Goal: Complete application form

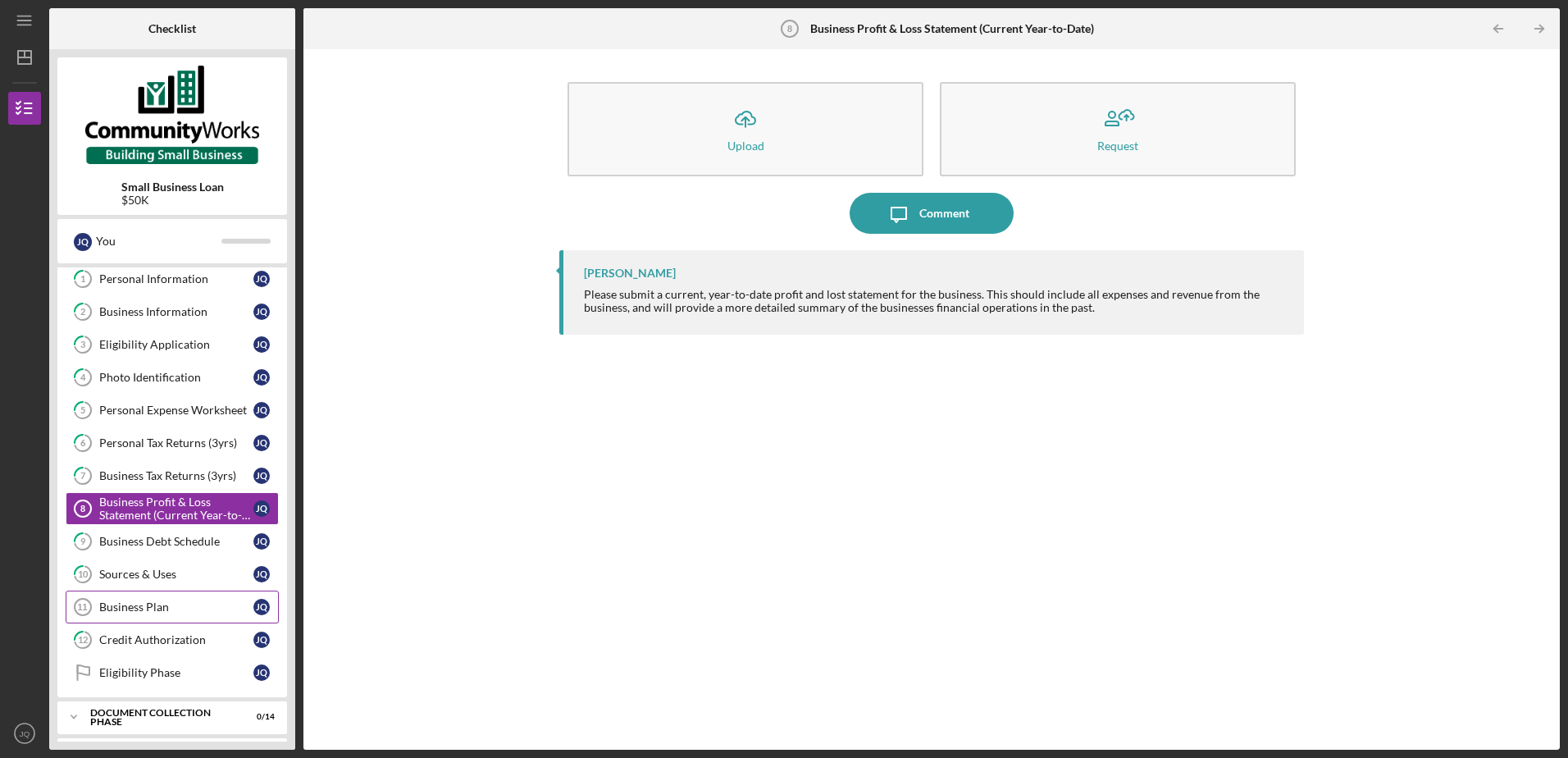
scroll to position [76, 0]
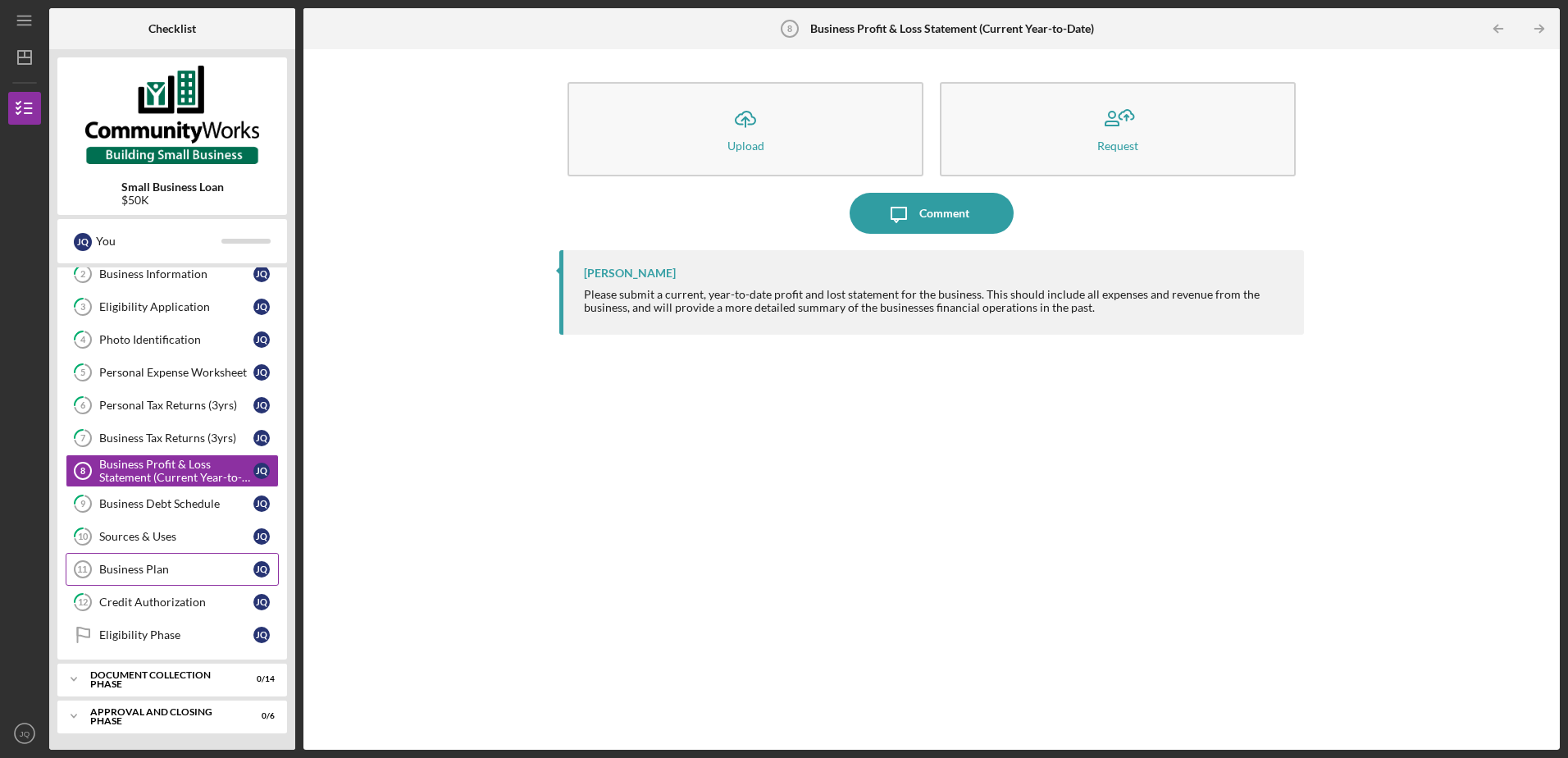
click at [151, 570] on div "Business Plan" at bounding box center [176, 568] width 154 height 13
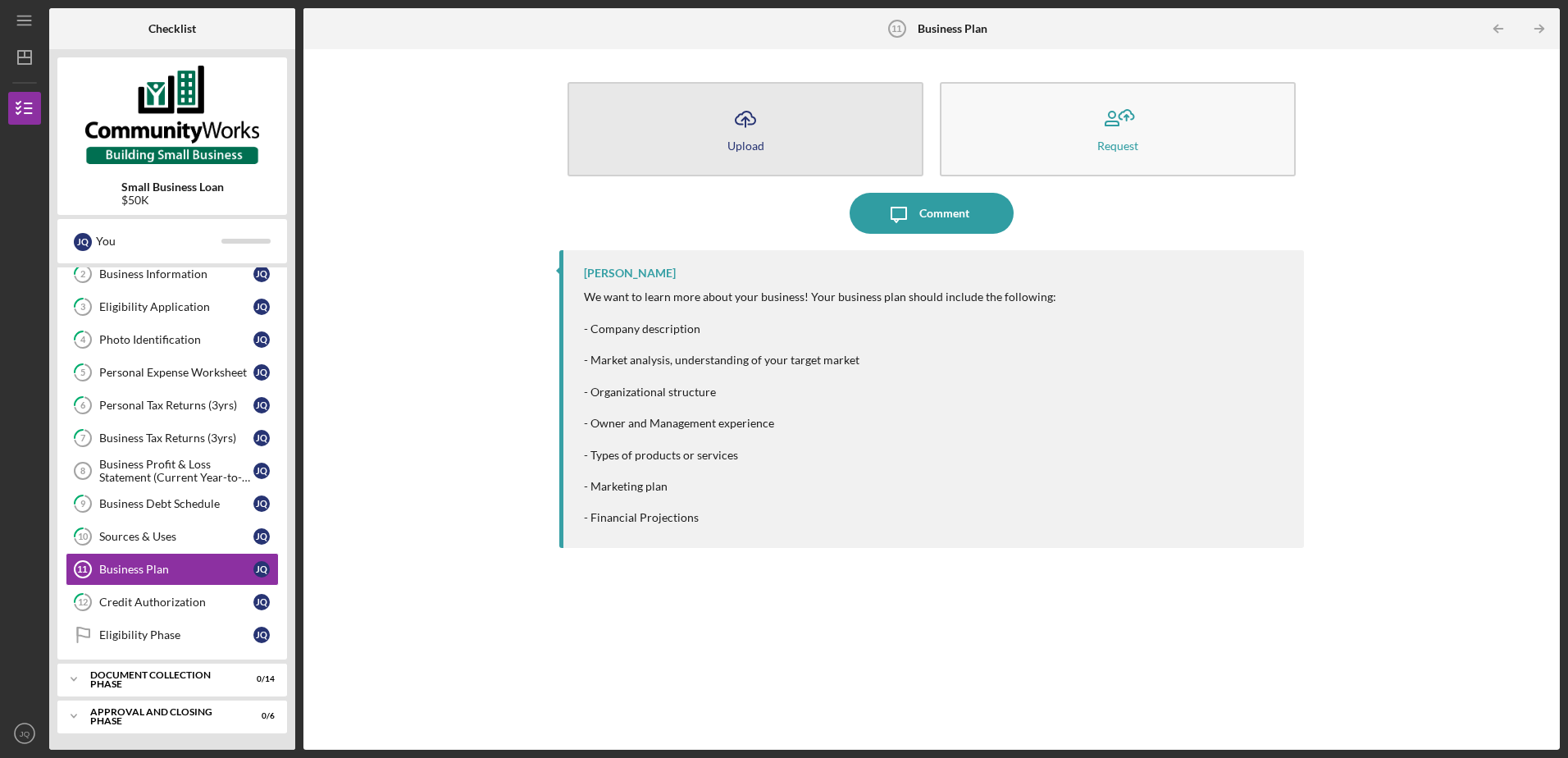
click at [742, 141] on div "Upload" at bounding box center [745, 145] width 37 height 13
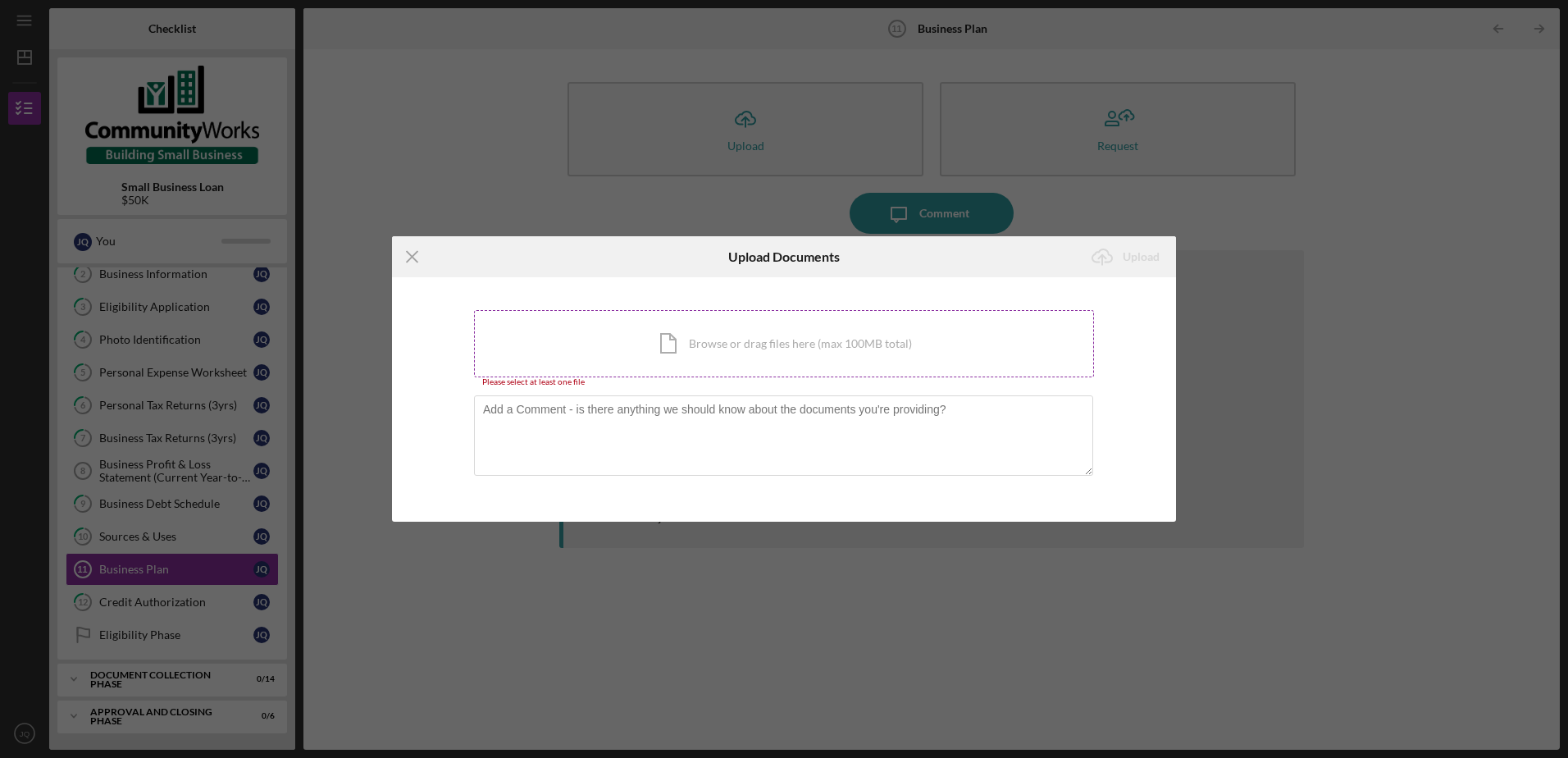
click at [670, 364] on div "Icon/Document Browse or drag files here (max 100MB total) Tap to choose files o…" at bounding box center [784, 343] width 620 height 67
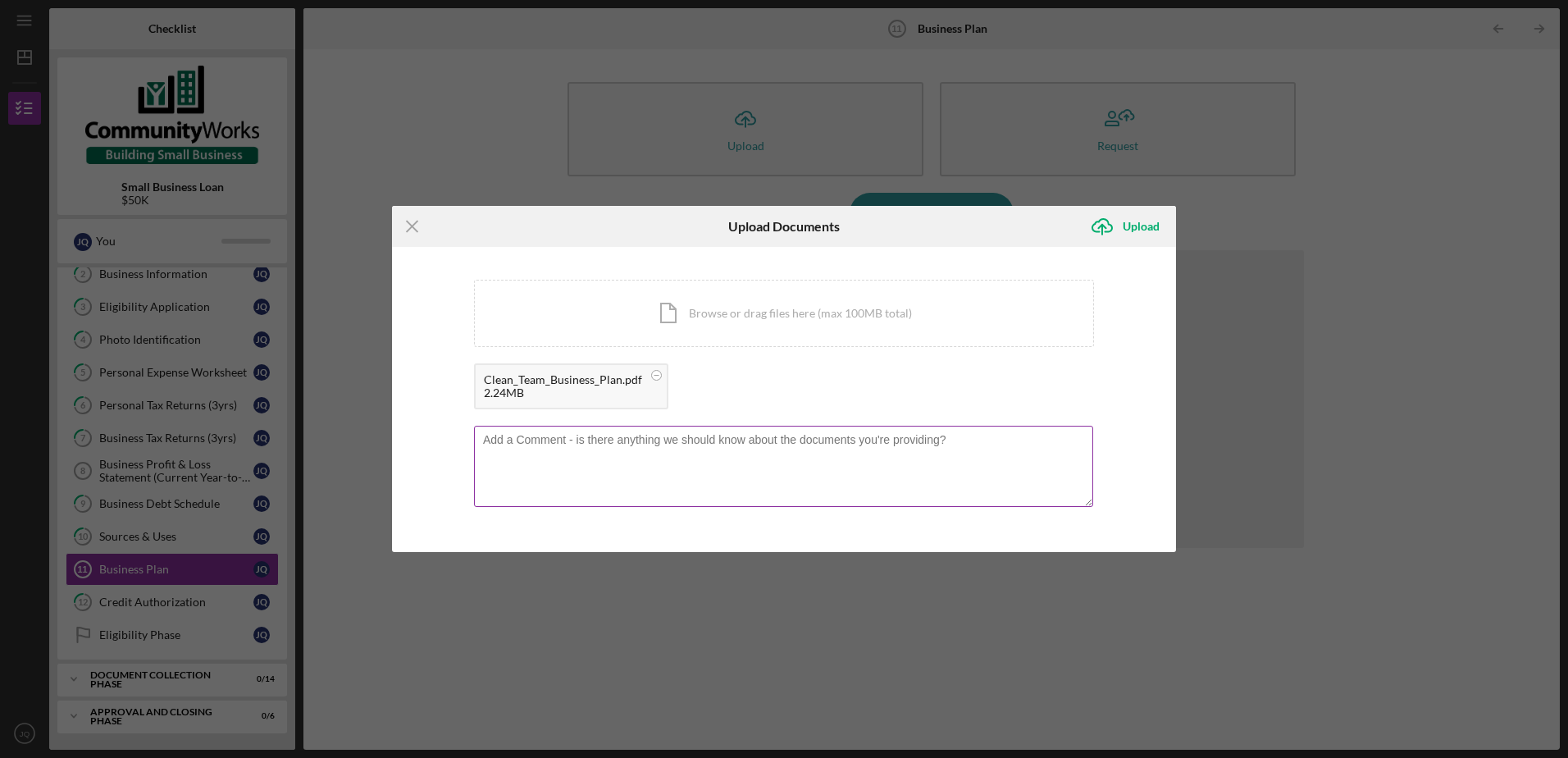
click at [598, 456] on textarea at bounding box center [783, 465] width 619 height 80
click at [1141, 230] on div "Upload" at bounding box center [1141, 226] width 37 height 33
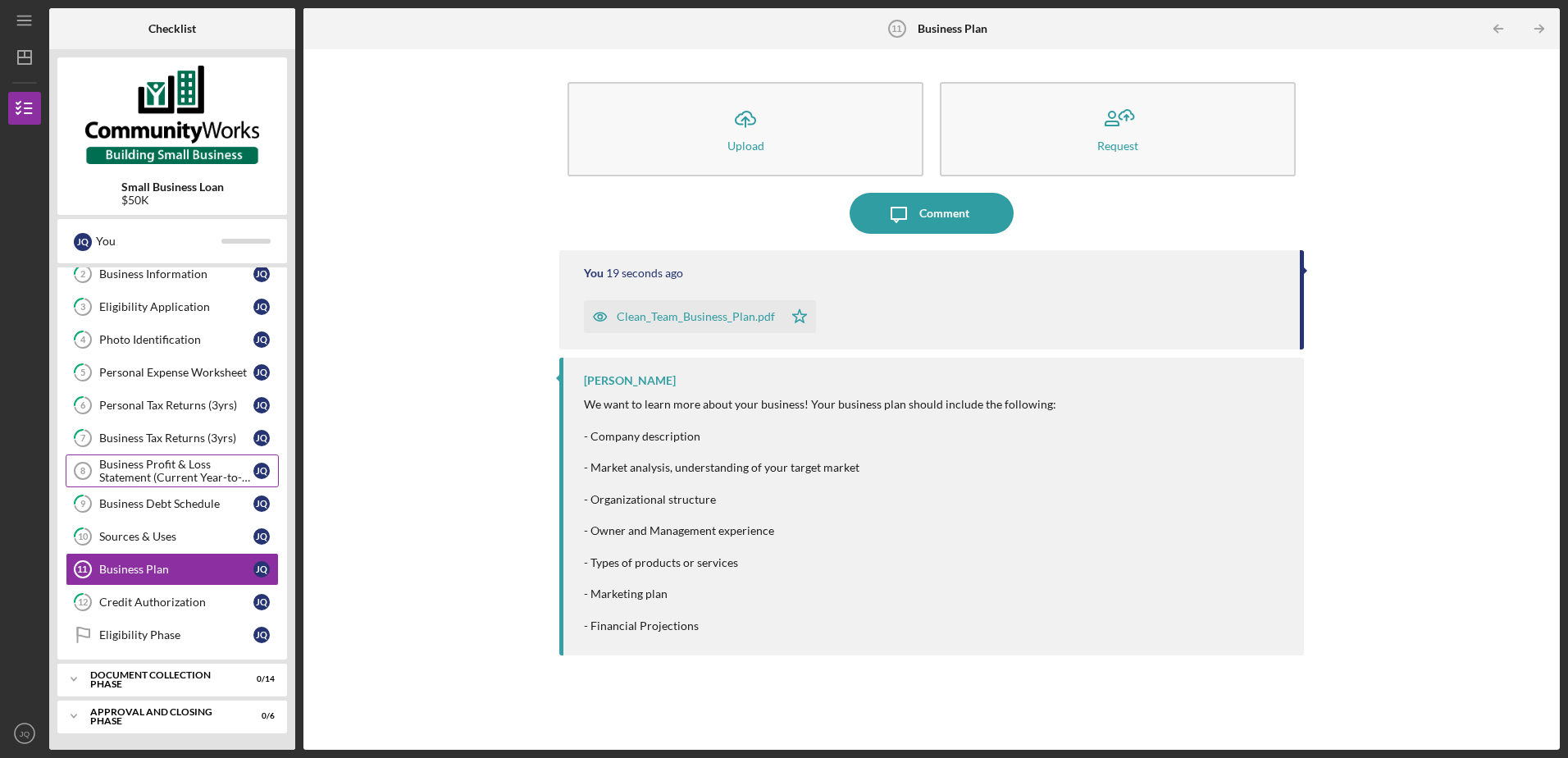
click at [129, 472] on div "Business Profit & Loss Statement (Current Year-to-Date)" at bounding box center [176, 470] width 154 height 26
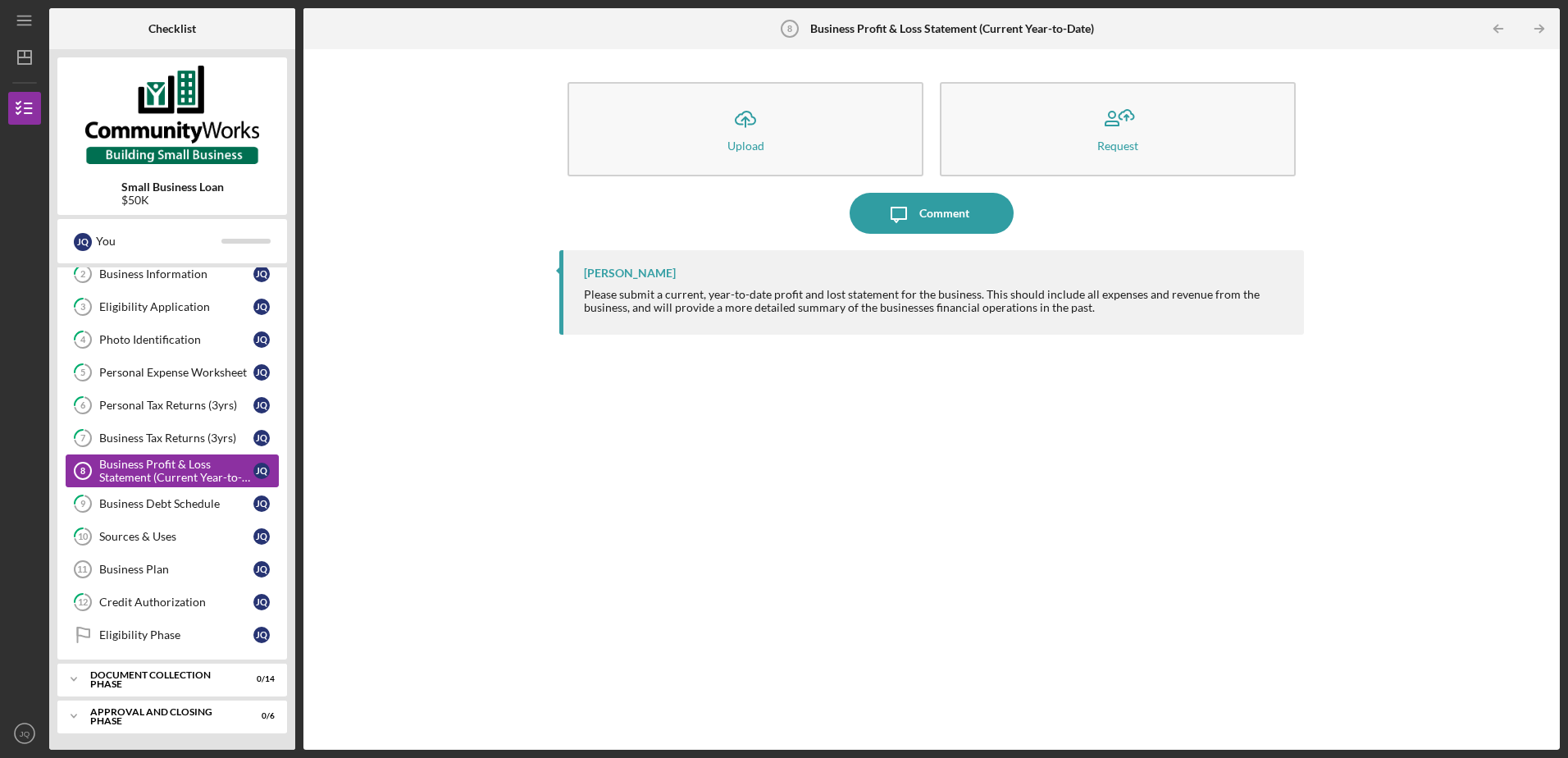
click at [158, 468] on div "Business Profit & Loss Statement (Current Year-to-Date)" at bounding box center [176, 470] width 154 height 26
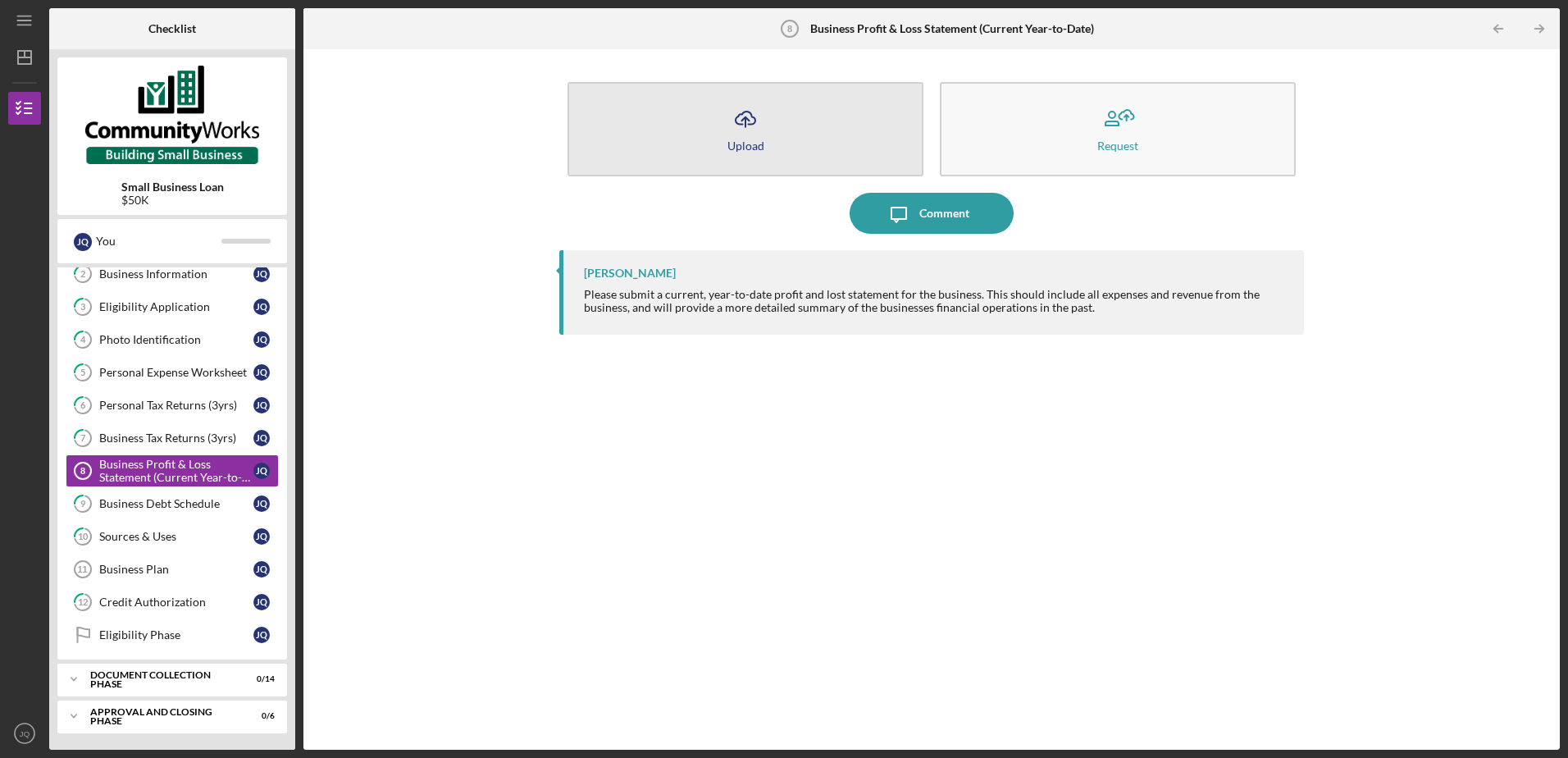
click at [809, 116] on button "Icon/Upload Upload" at bounding box center [745, 128] width 356 height 94
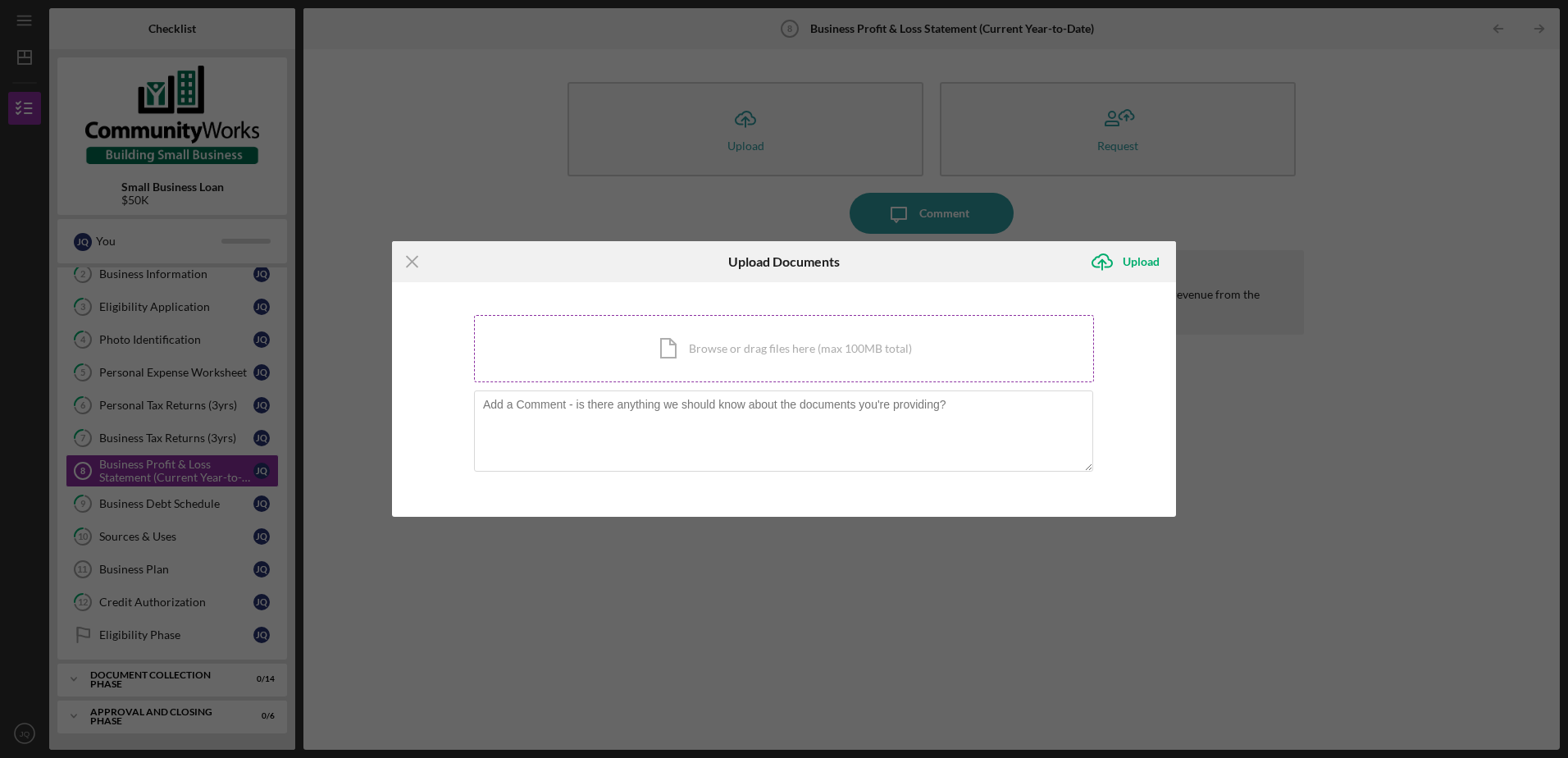
click at [740, 348] on div "Icon/Document Browse or drag files here (max 100MB total) Tap to choose files o…" at bounding box center [784, 348] width 620 height 67
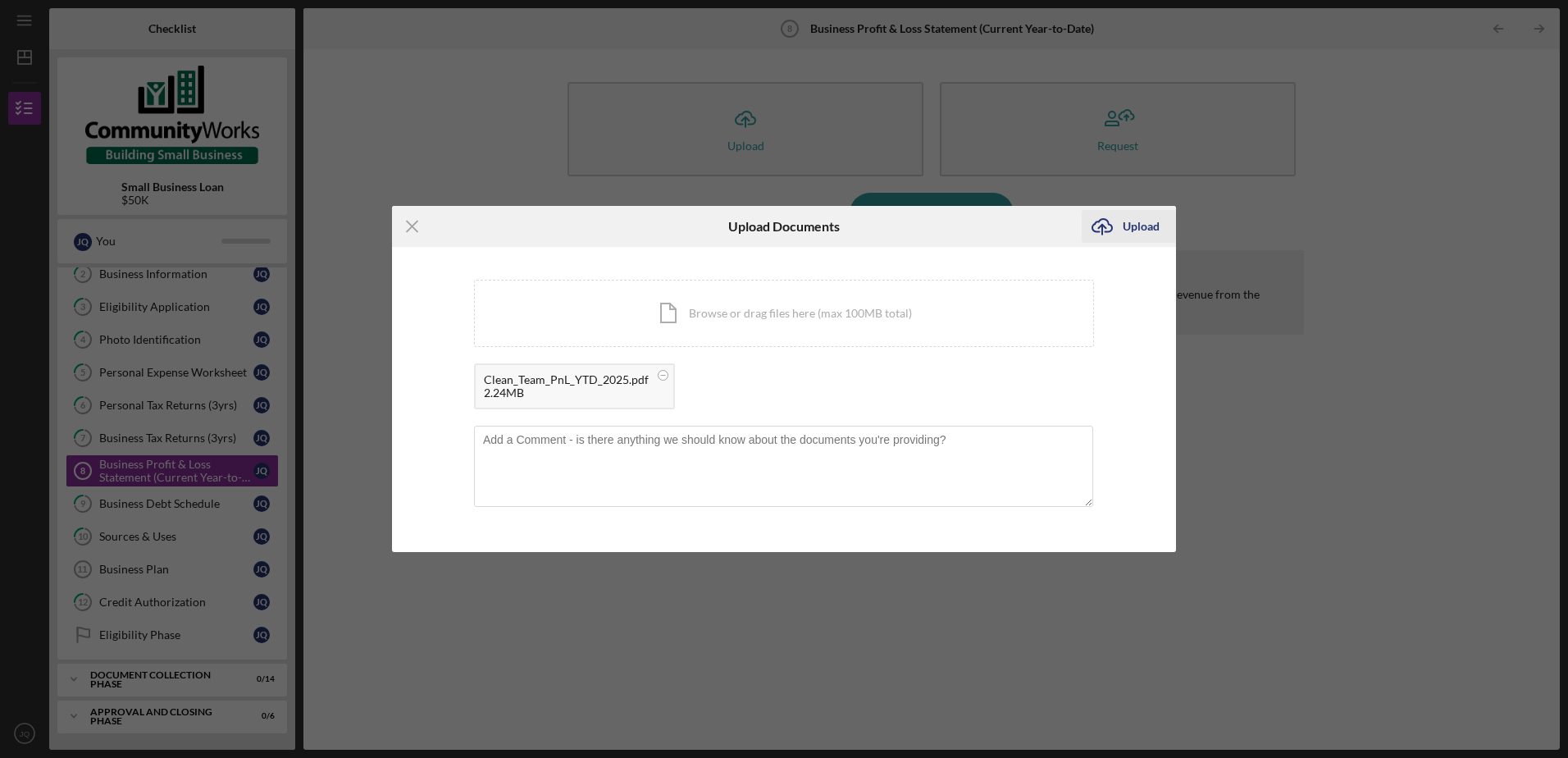
click at [1137, 230] on div "Upload" at bounding box center [1141, 226] width 37 height 33
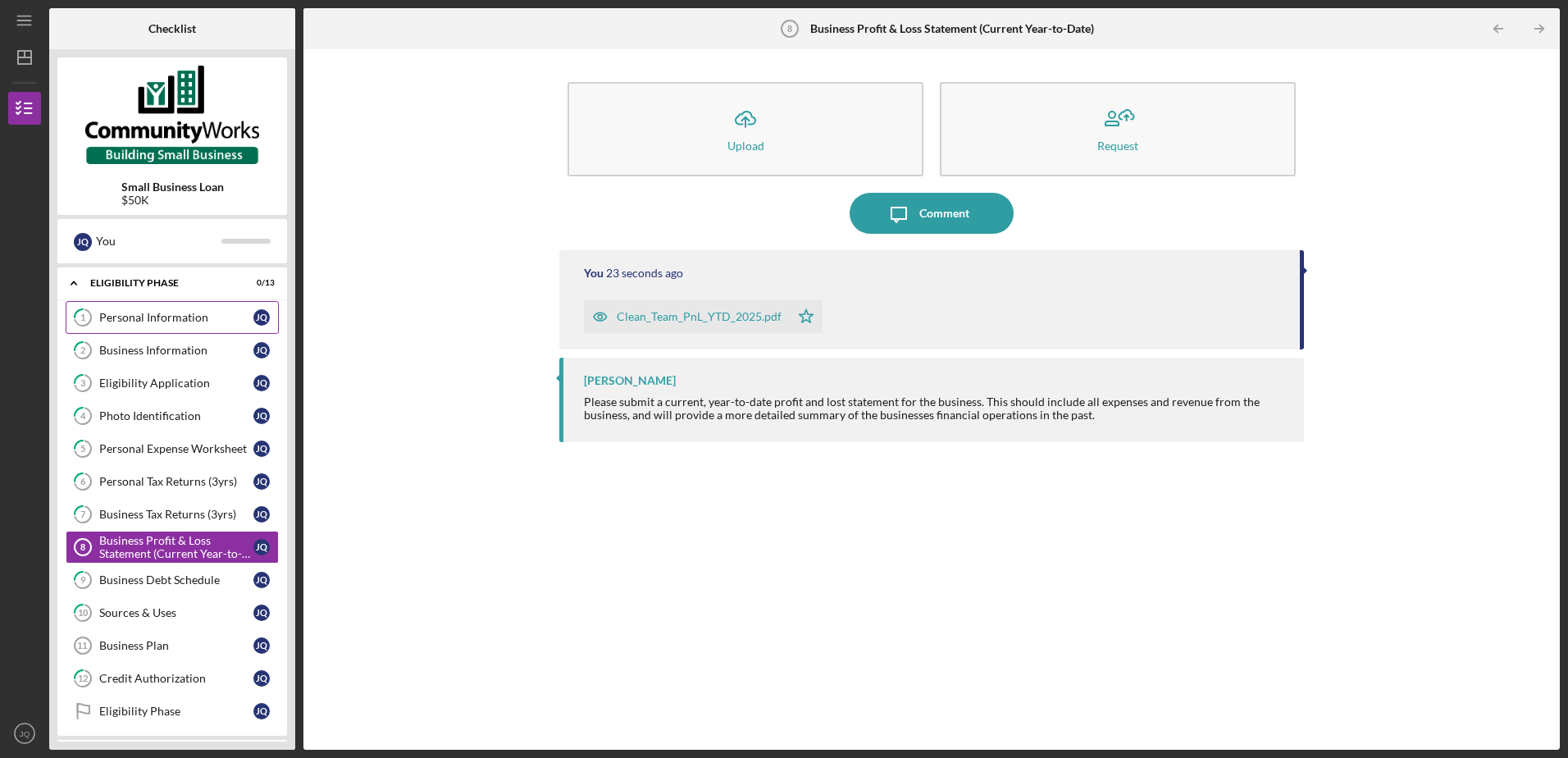
click at [172, 320] on div "Personal Information" at bounding box center [176, 317] width 154 height 13
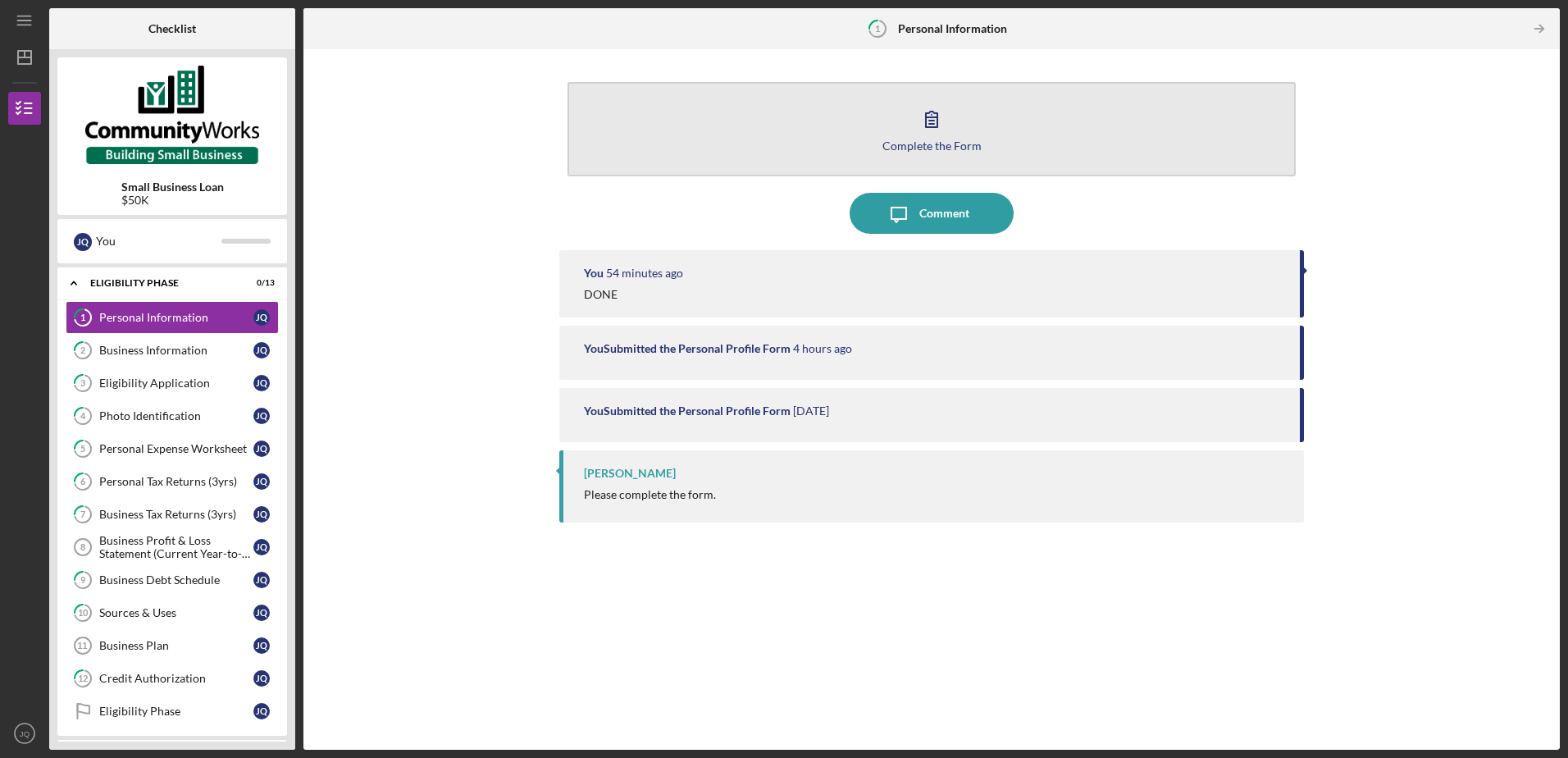
click at [912, 128] on icon "button" at bounding box center [931, 119] width 41 height 41
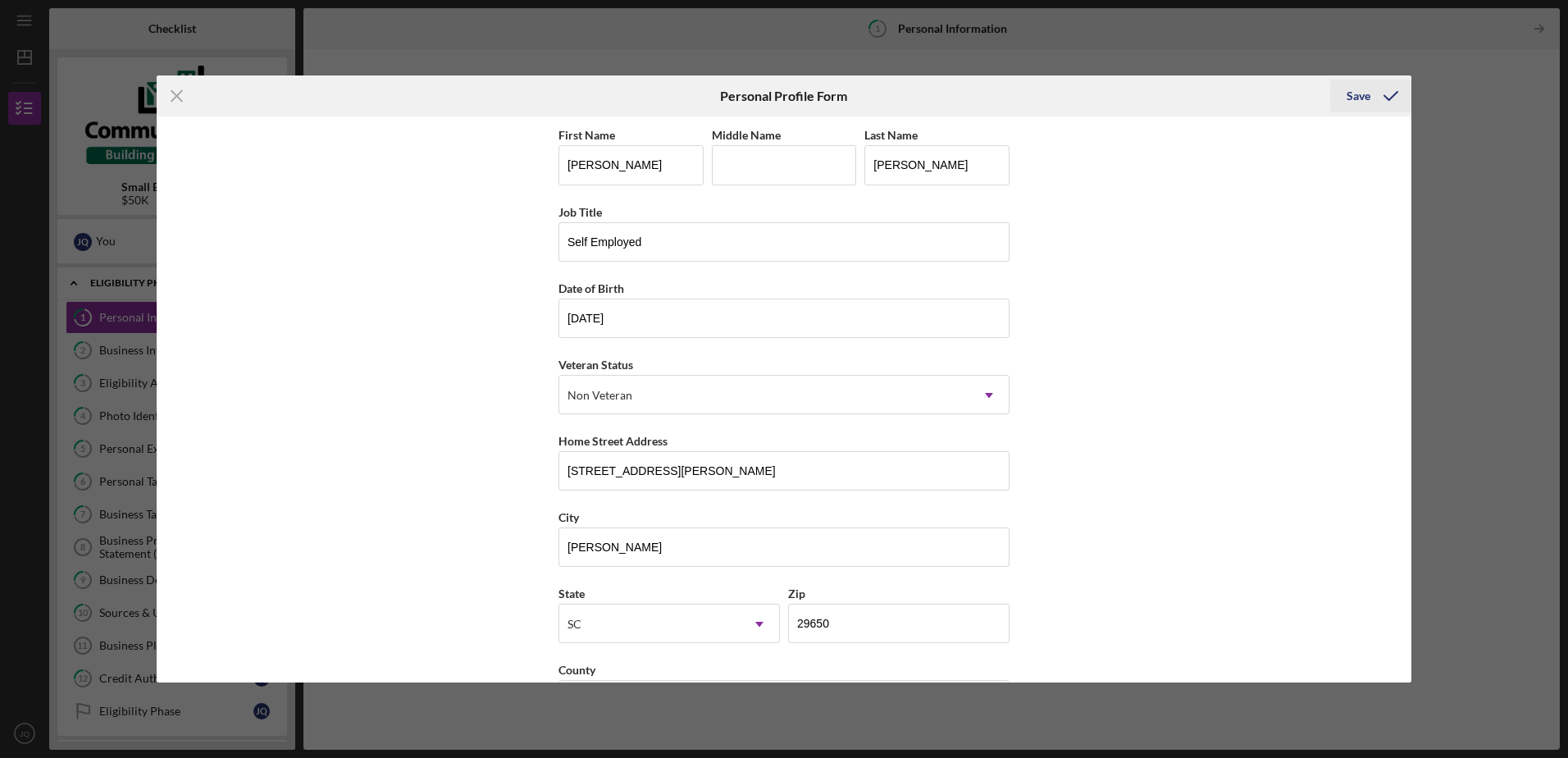
click at [1389, 104] on icon "submit" at bounding box center [1391, 96] width 41 height 41
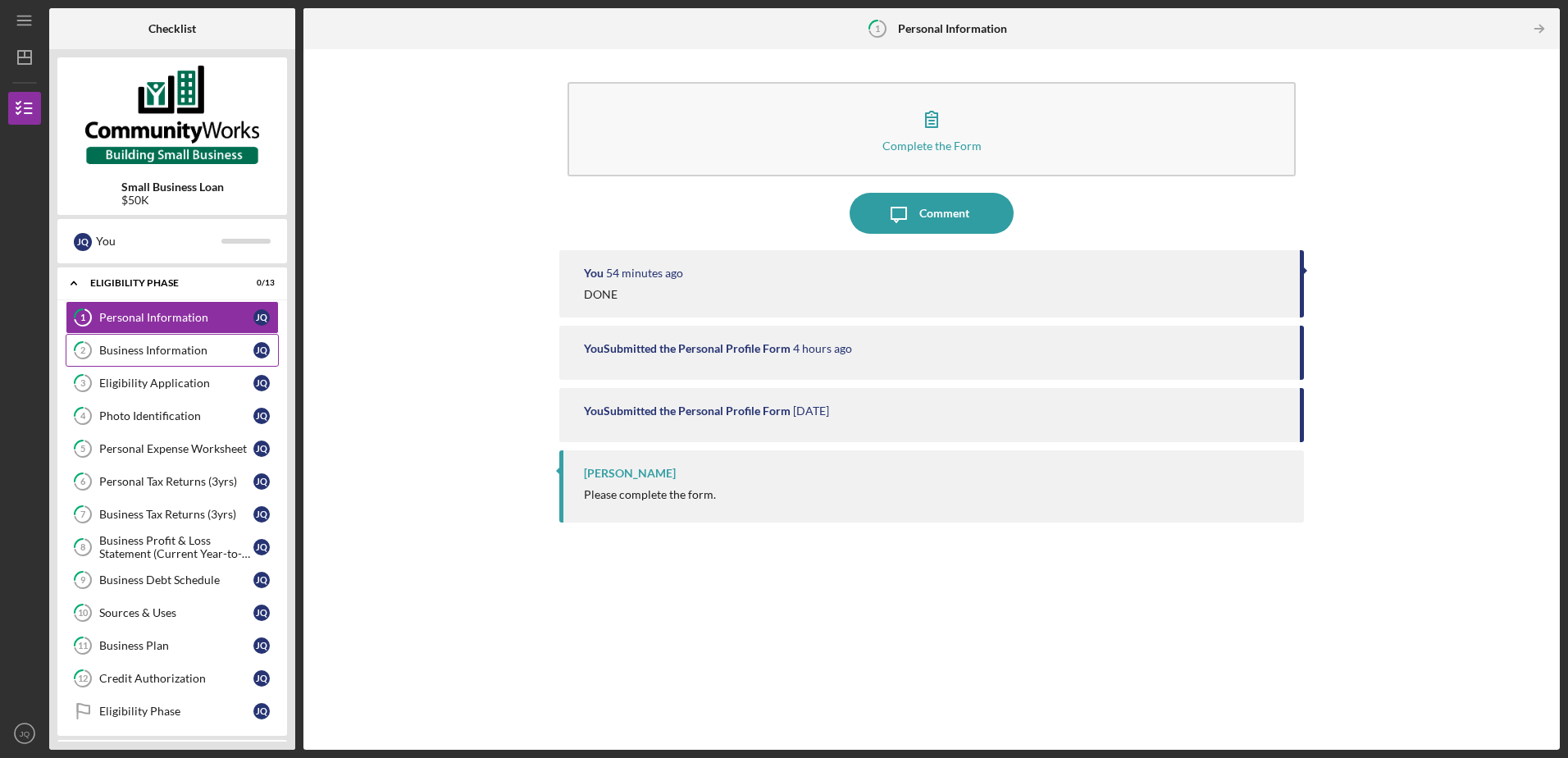
click at [165, 352] on div "Business Information" at bounding box center [176, 350] width 154 height 13
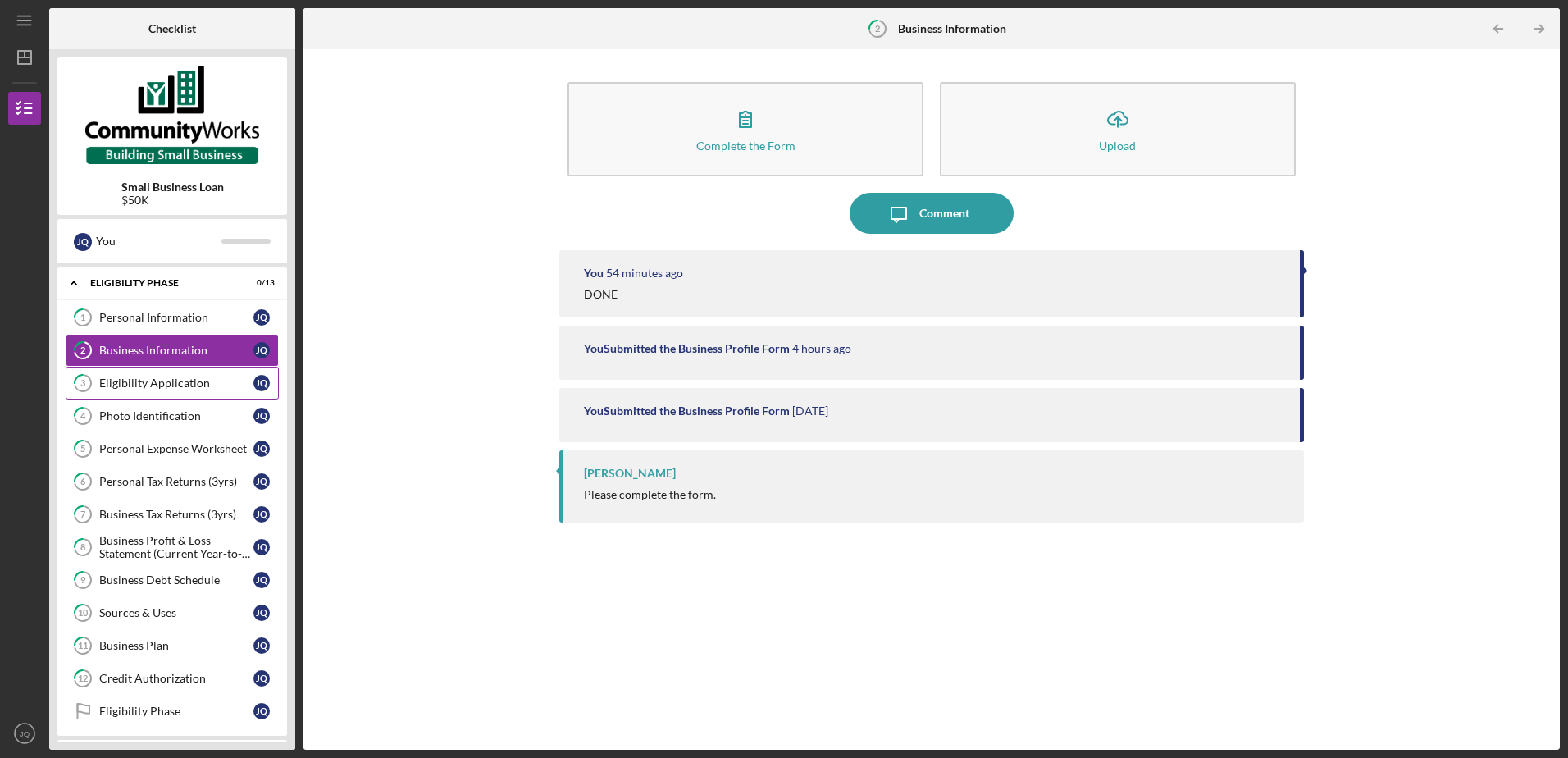
click at [169, 375] on link "3 Eligibility Application J Q" at bounding box center [172, 383] width 213 height 33
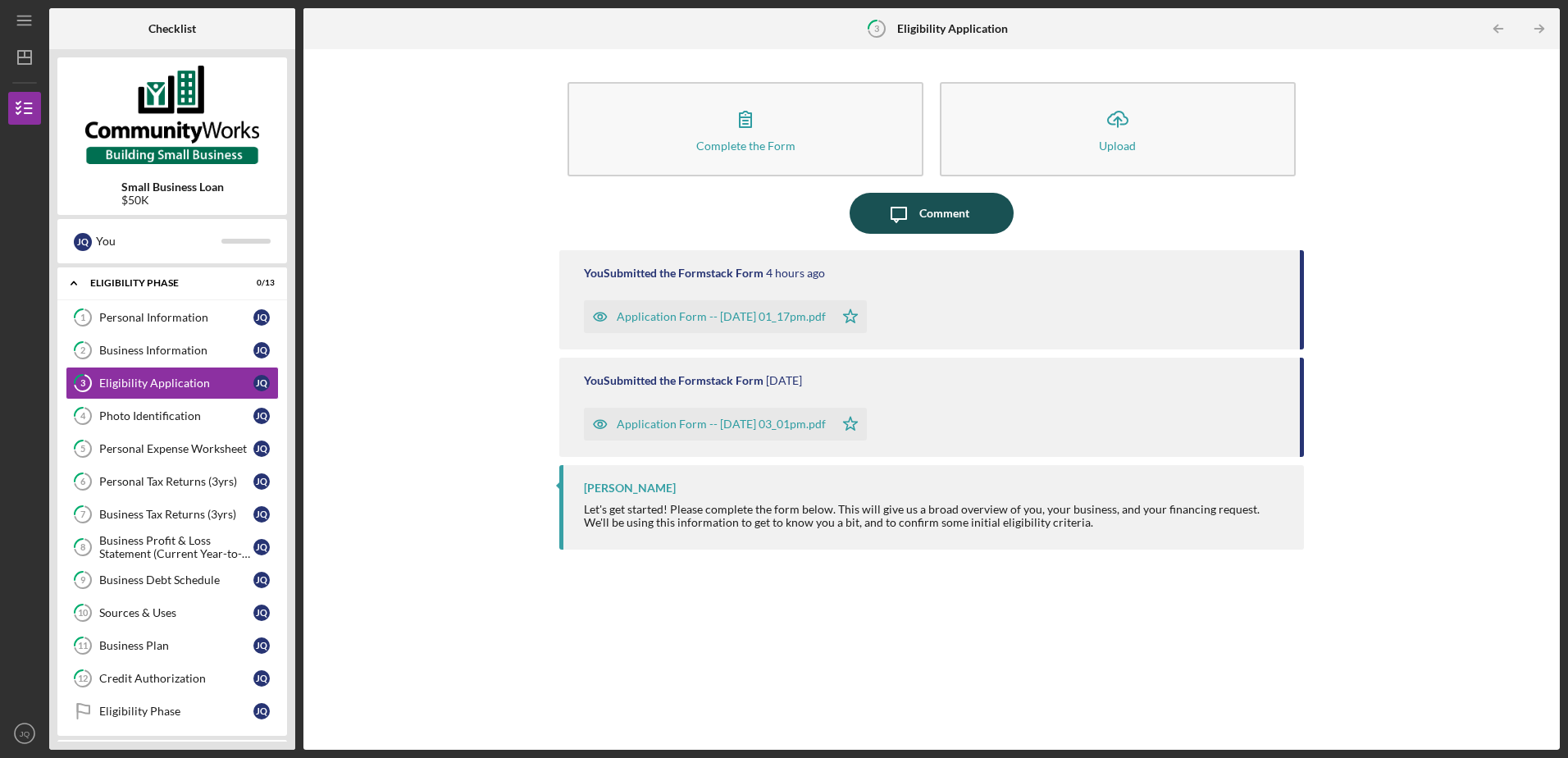
click at [985, 219] on button "Icon/Message Comment" at bounding box center [931, 214] width 164 height 41
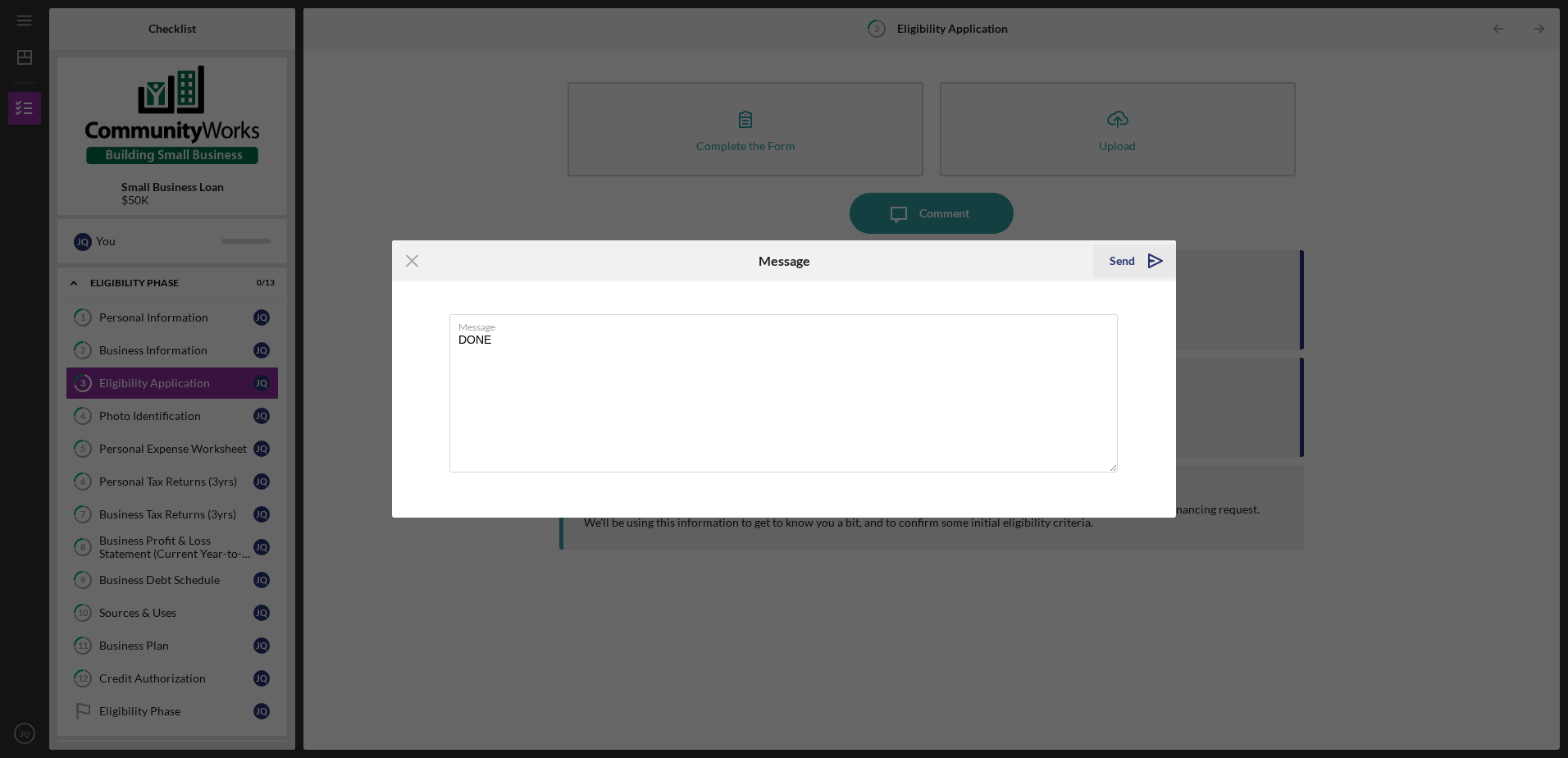
type textarea "DONE"
click at [1130, 256] on div "Send" at bounding box center [1122, 260] width 25 height 33
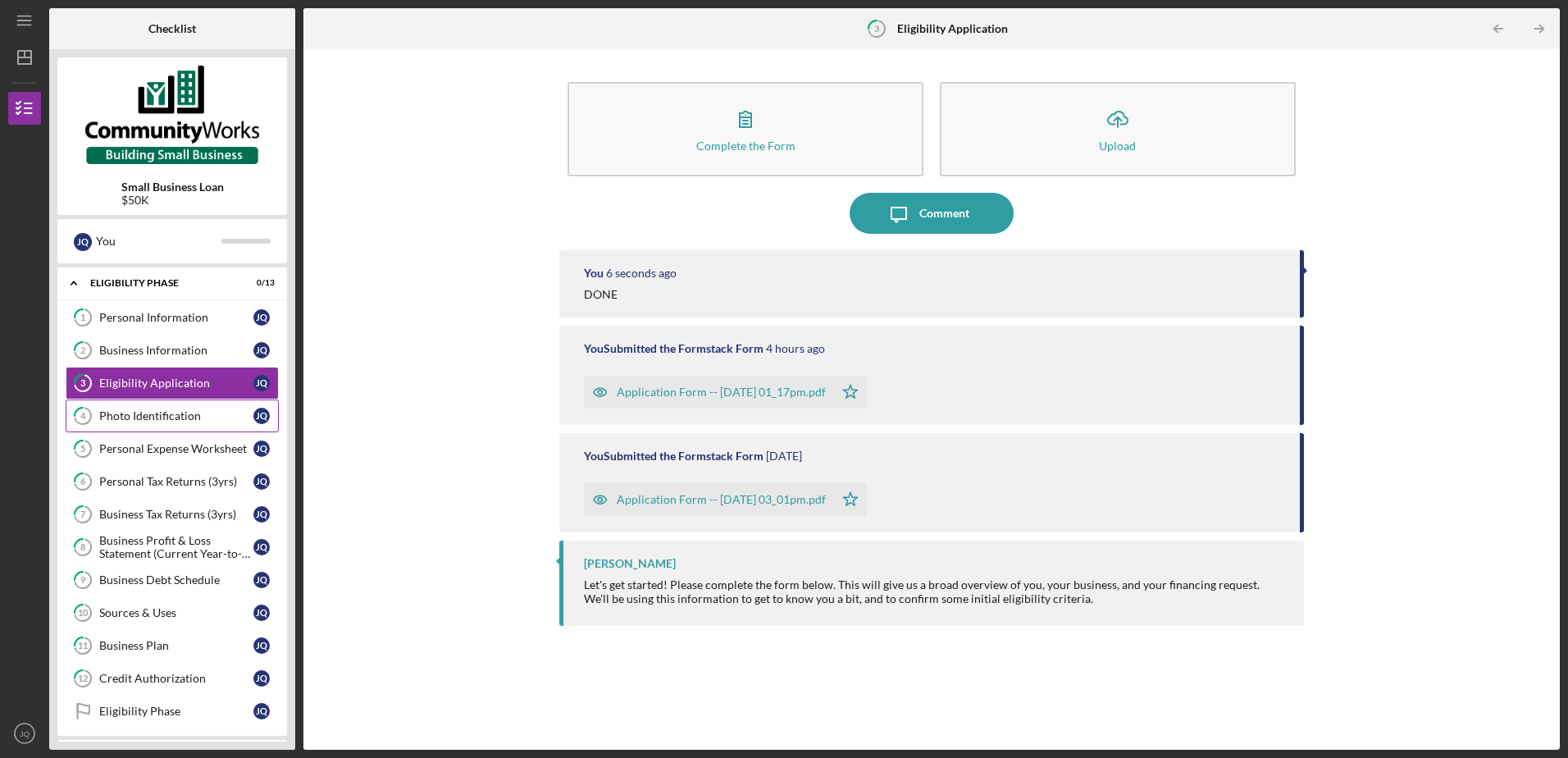
click at [163, 403] on link "4 Photo Identification J Q" at bounding box center [172, 416] width 213 height 33
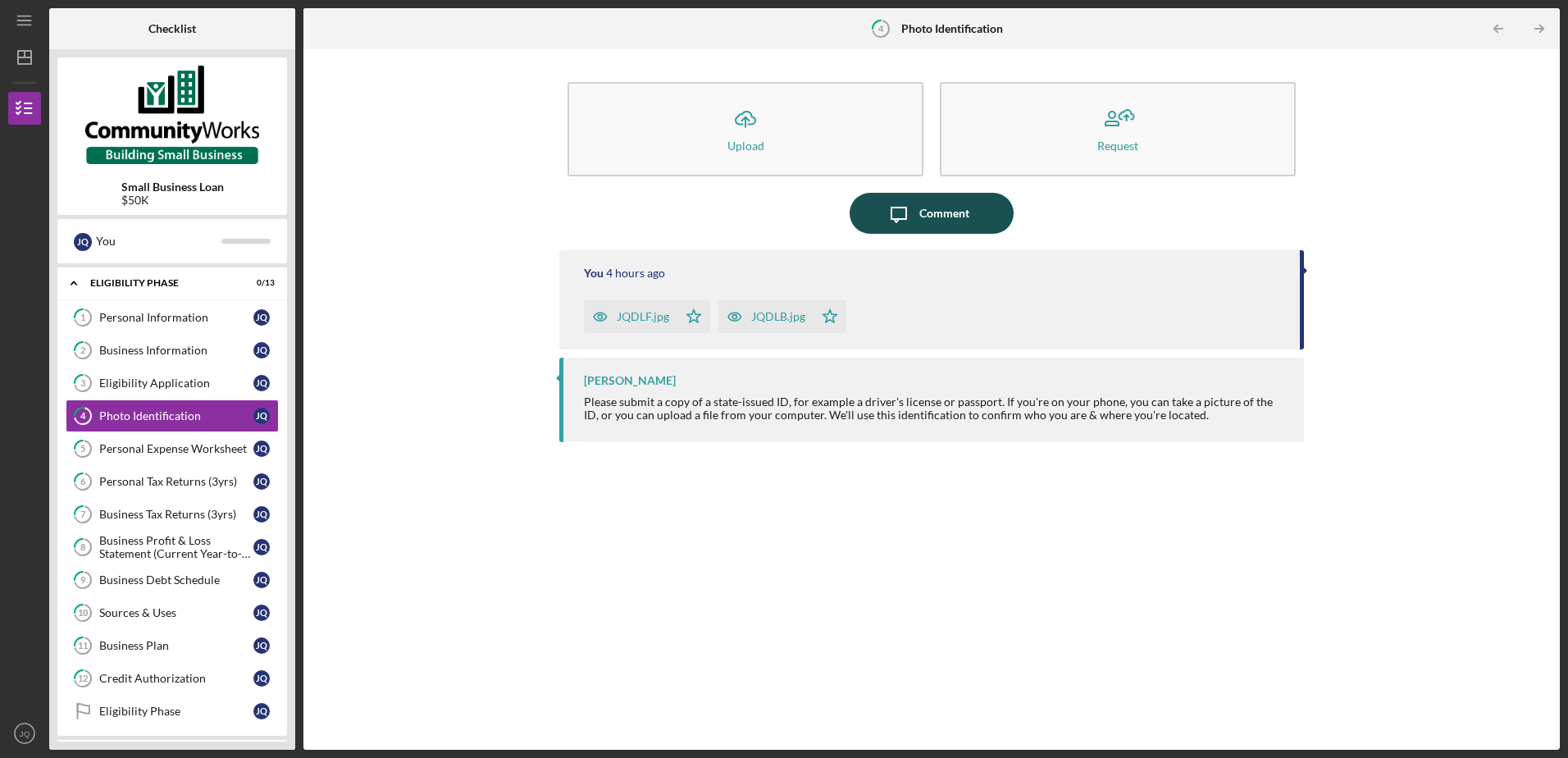
click at [946, 215] on div "Comment" at bounding box center [944, 214] width 50 height 41
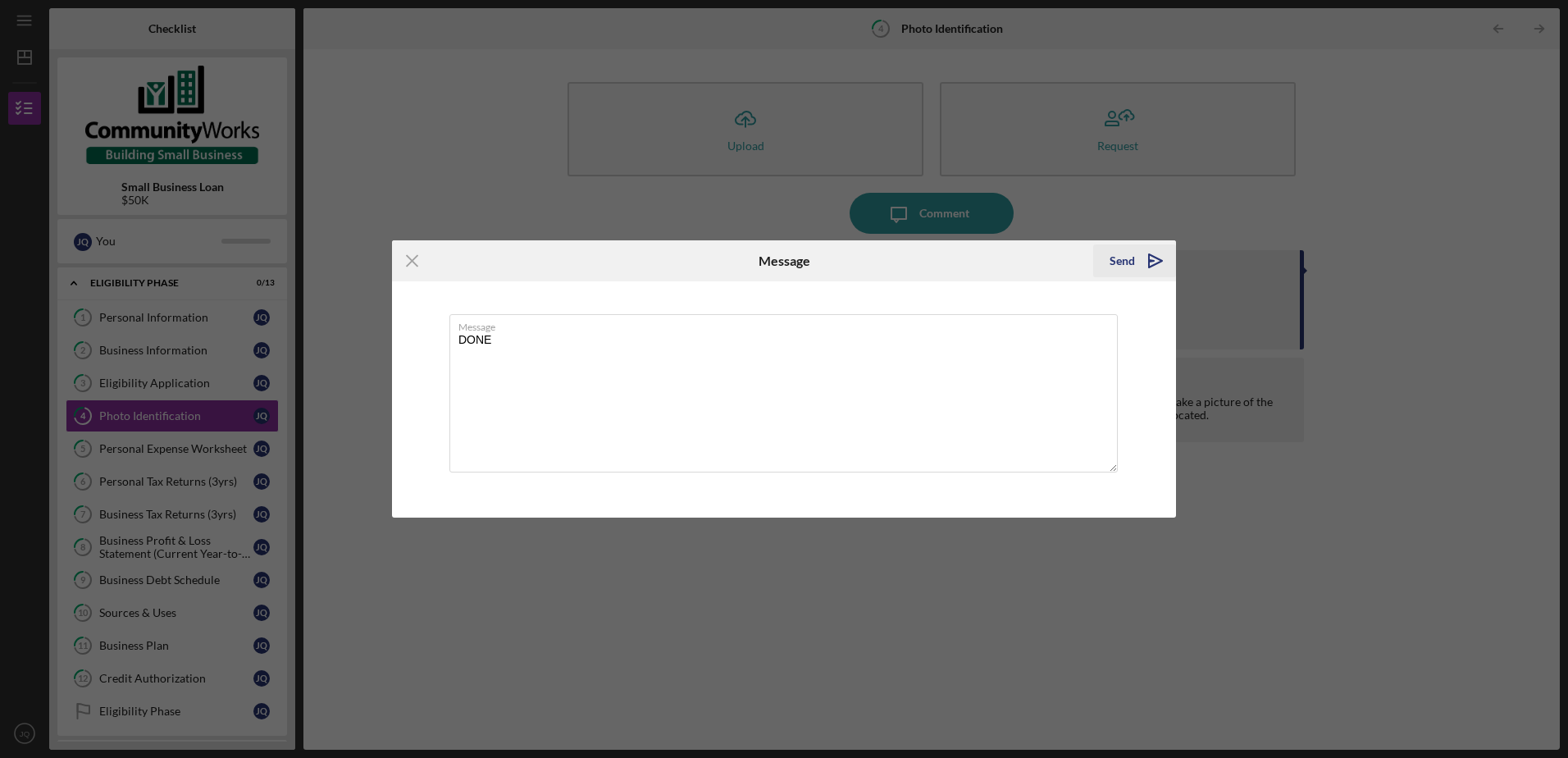
type textarea "DONE"
click at [1147, 260] on icon "Icon/icon-invite-send" at bounding box center [1156, 261] width 41 height 41
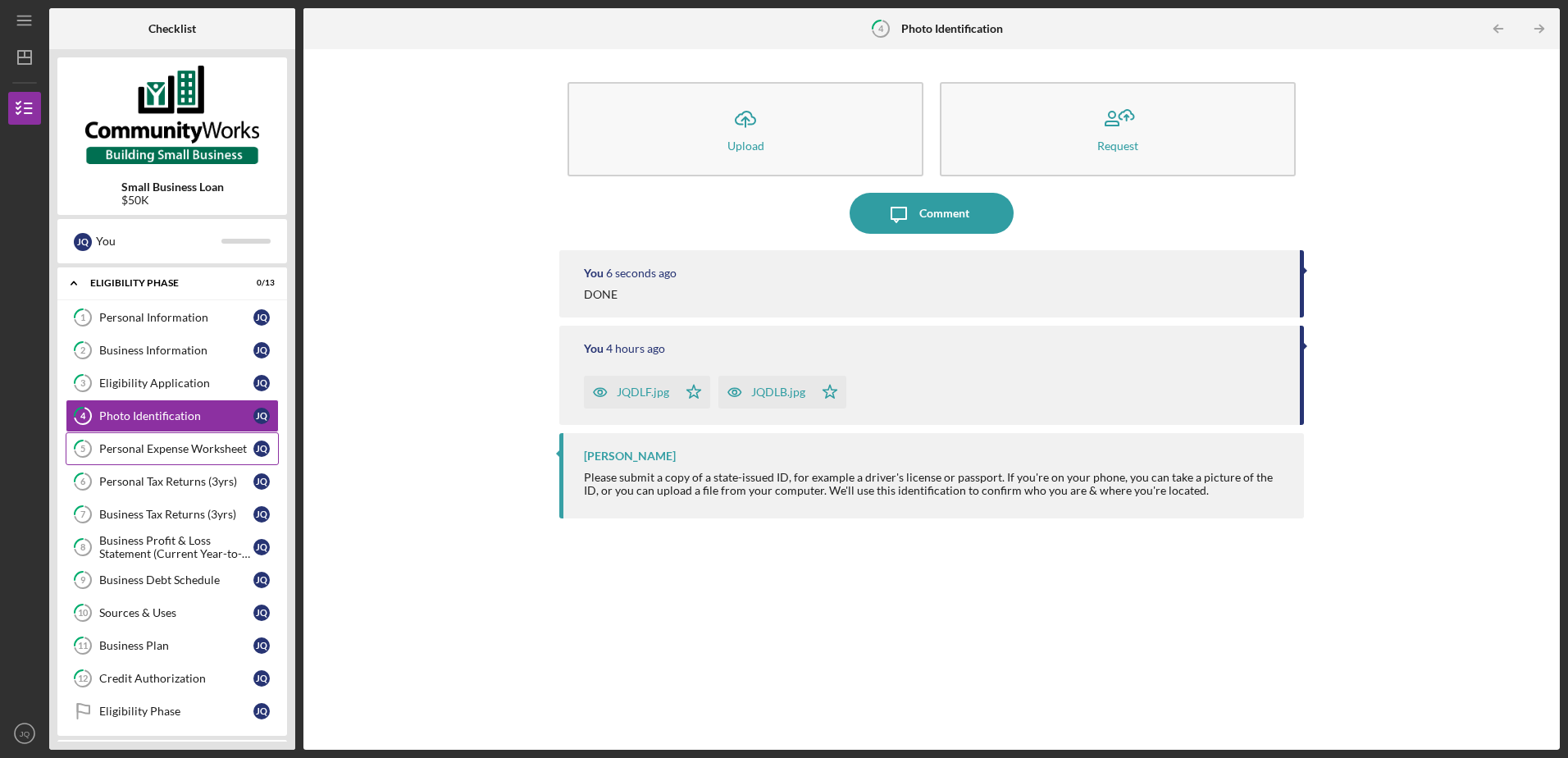
click at [93, 447] on icon "5" at bounding box center [83, 449] width 41 height 41
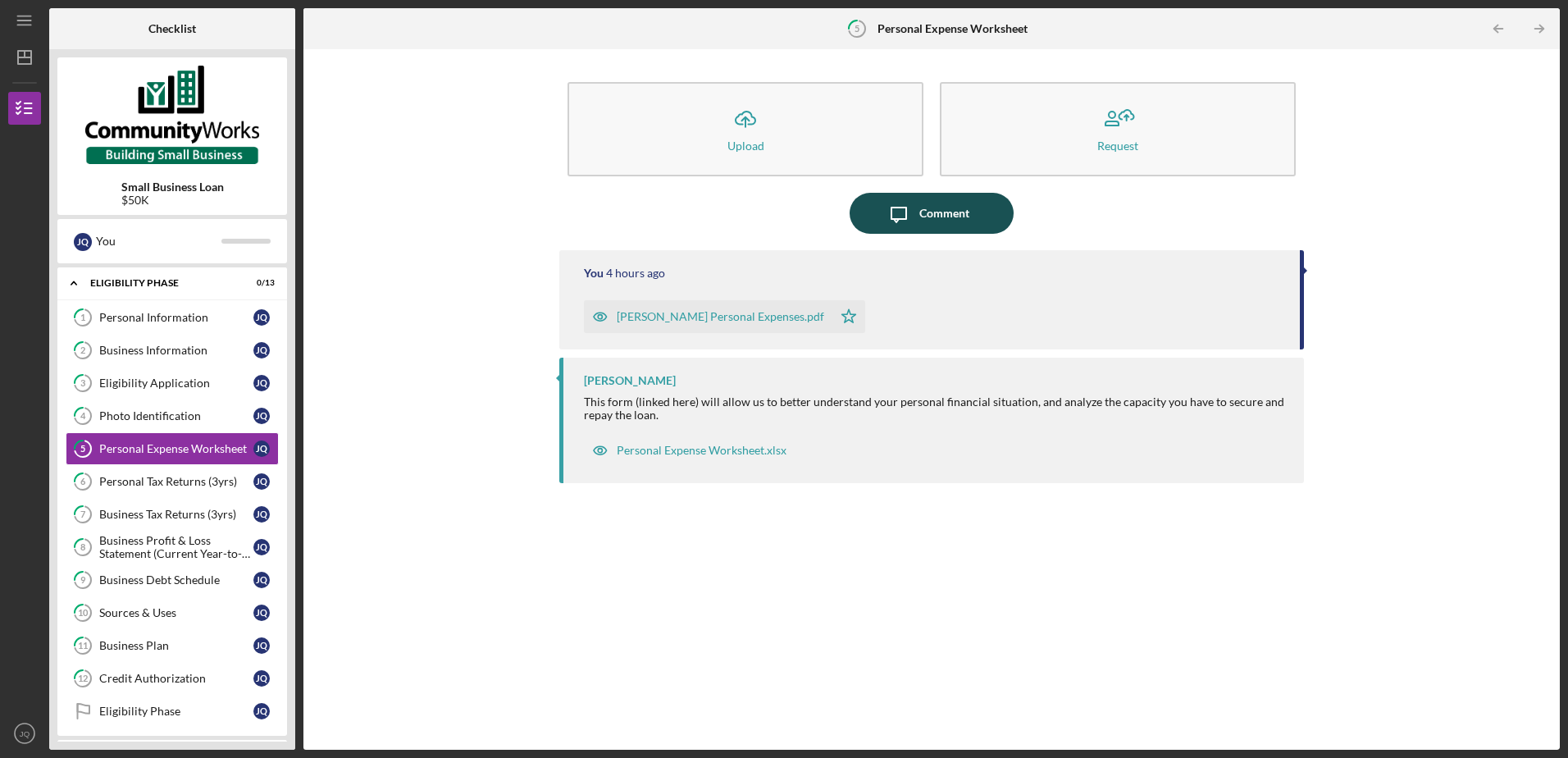
click at [937, 212] on div "Comment" at bounding box center [944, 214] width 50 height 41
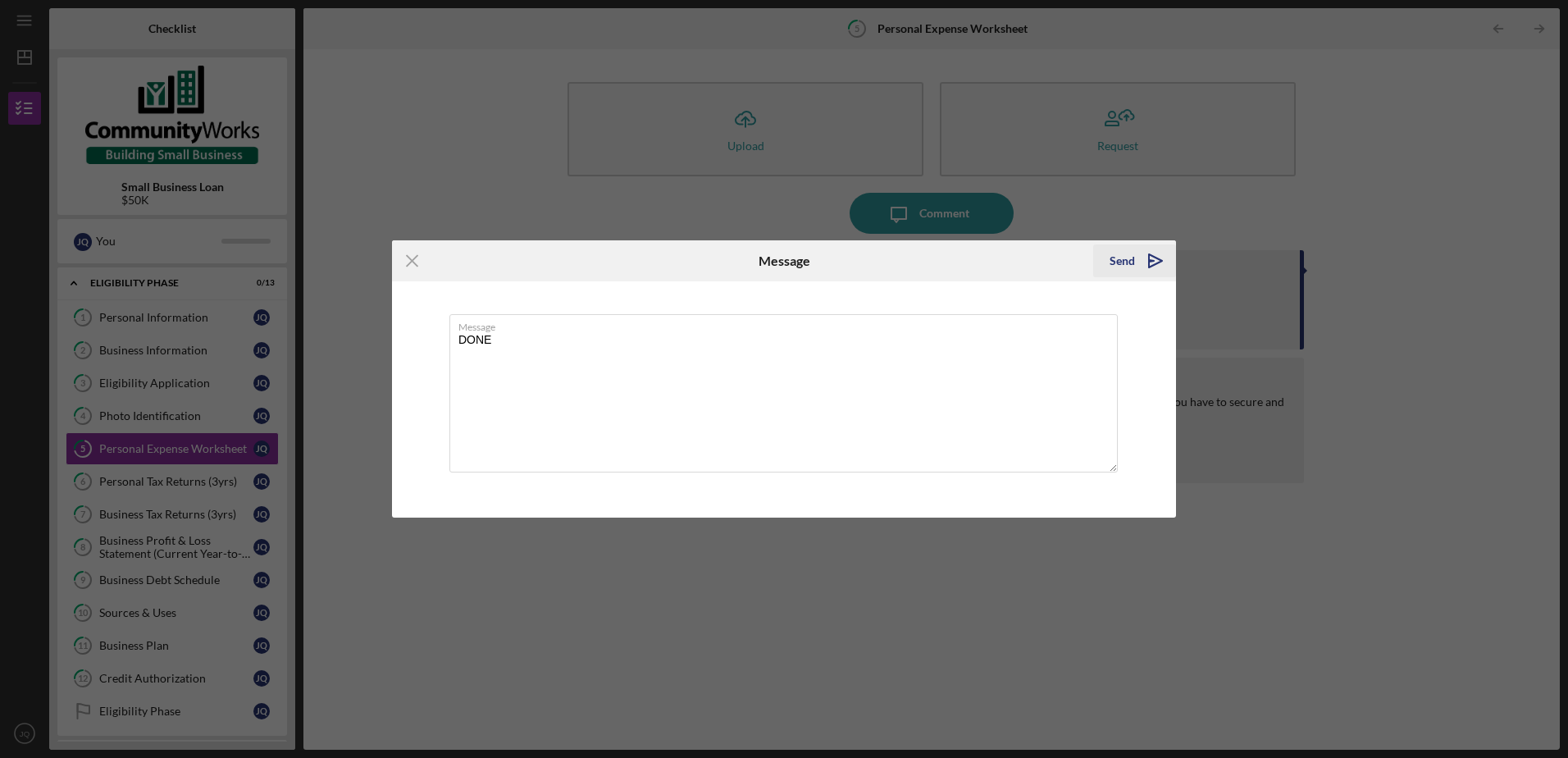
type textarea "DONE"
click at [1129, 265] on div "Send" at bounding box center [1122, 260] width 25 height 33
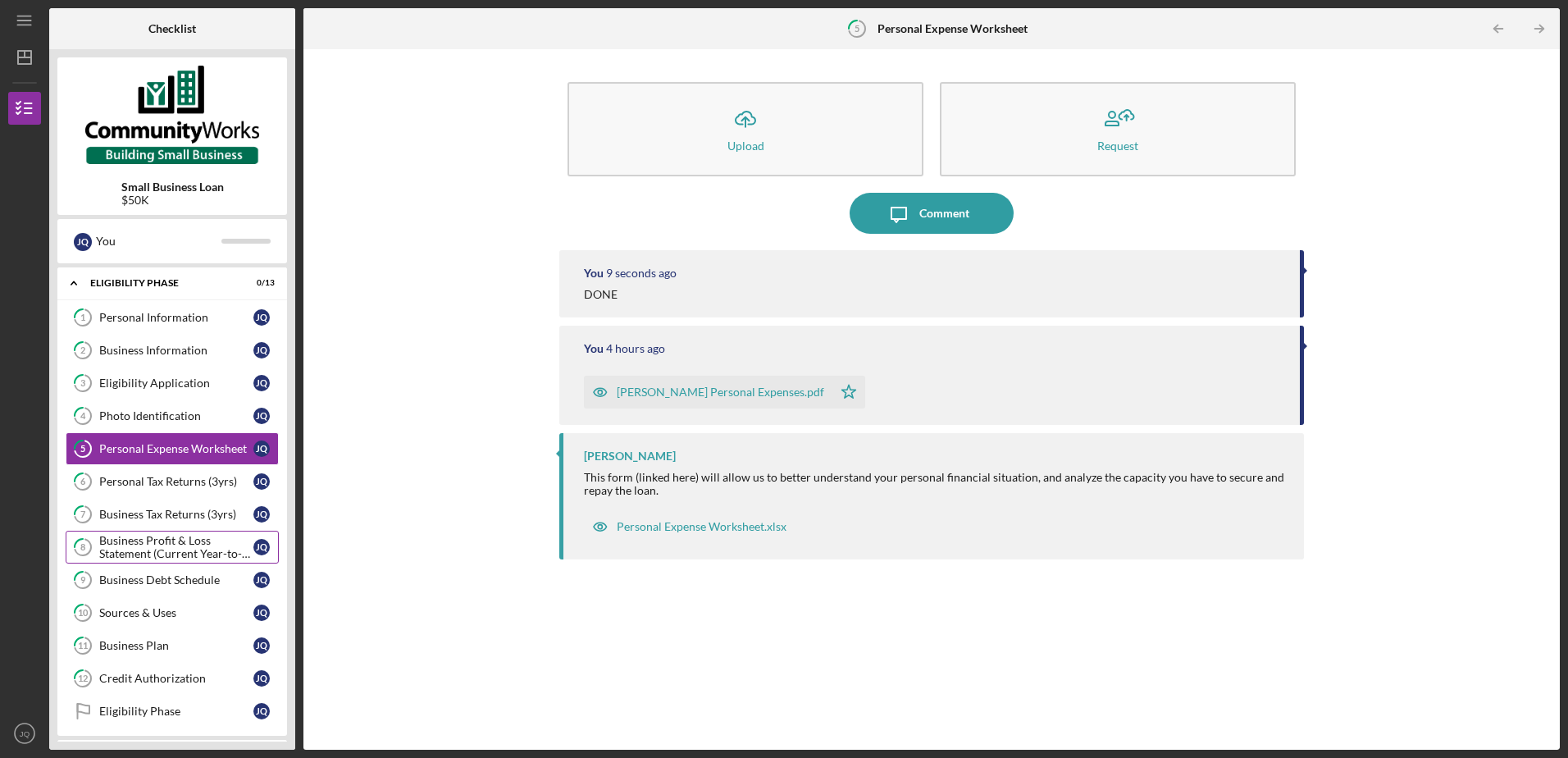
scroll to position [76, 0]
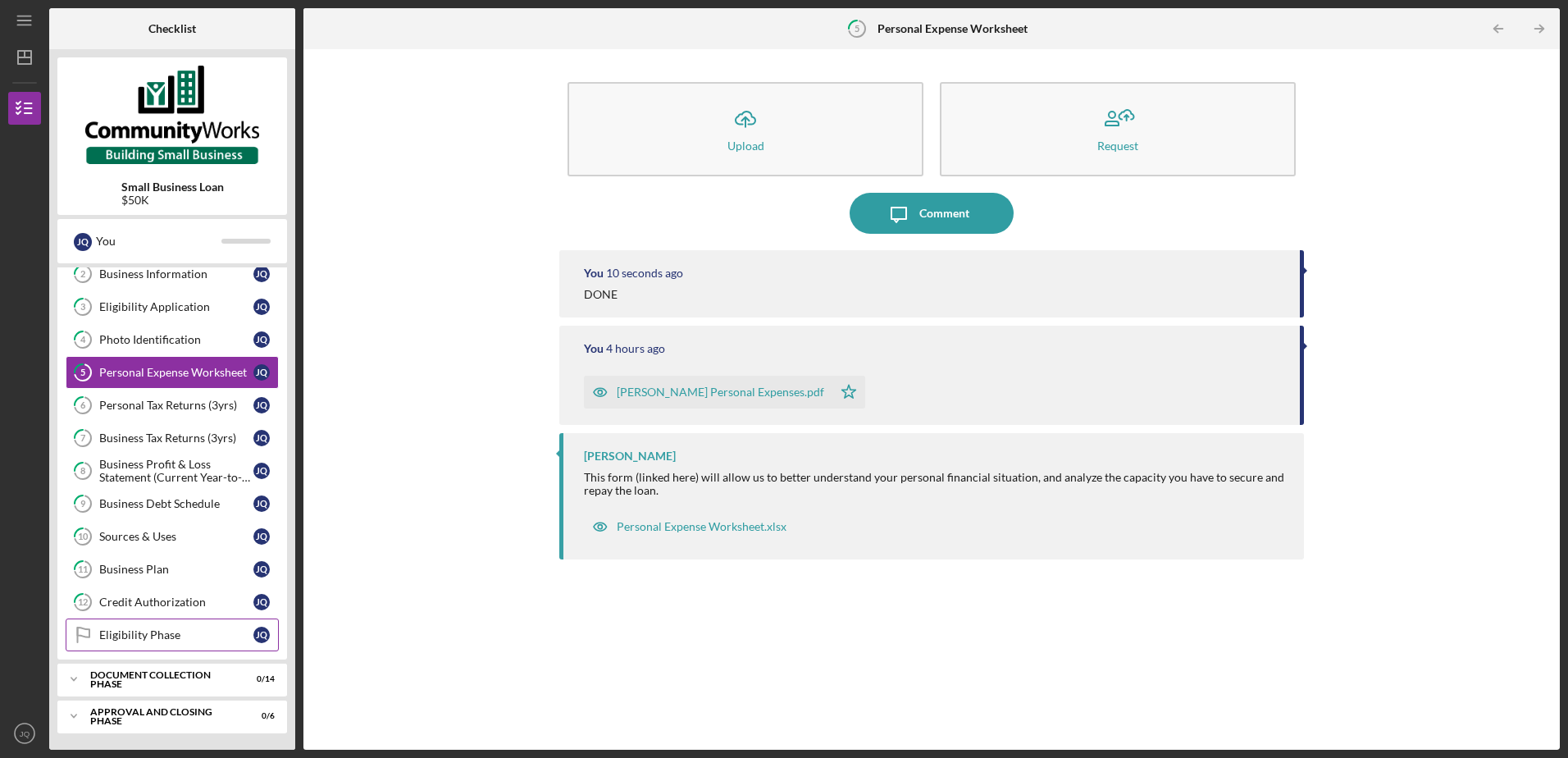
drag, startPoint x: 171, startPoint y: 633, endPoint x: 169, endPoint y: 642, distance: 9.2
click at [170, 639] on div "Eligibility Phase" at bounding box center [176, 634] width 154 height 13
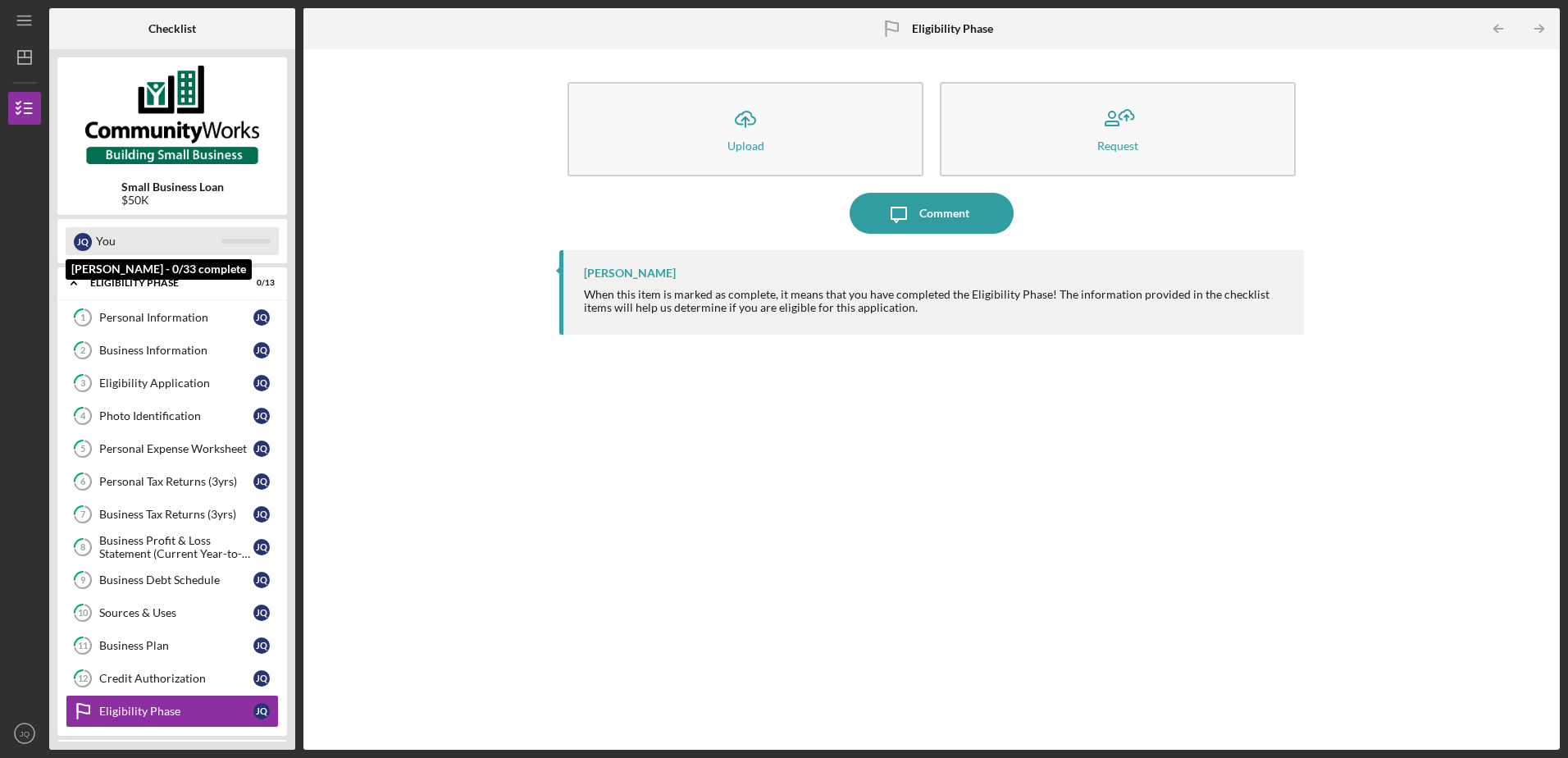
click at [214, 236] on div "You" at bounding box center [159, 241] width 126 height 28
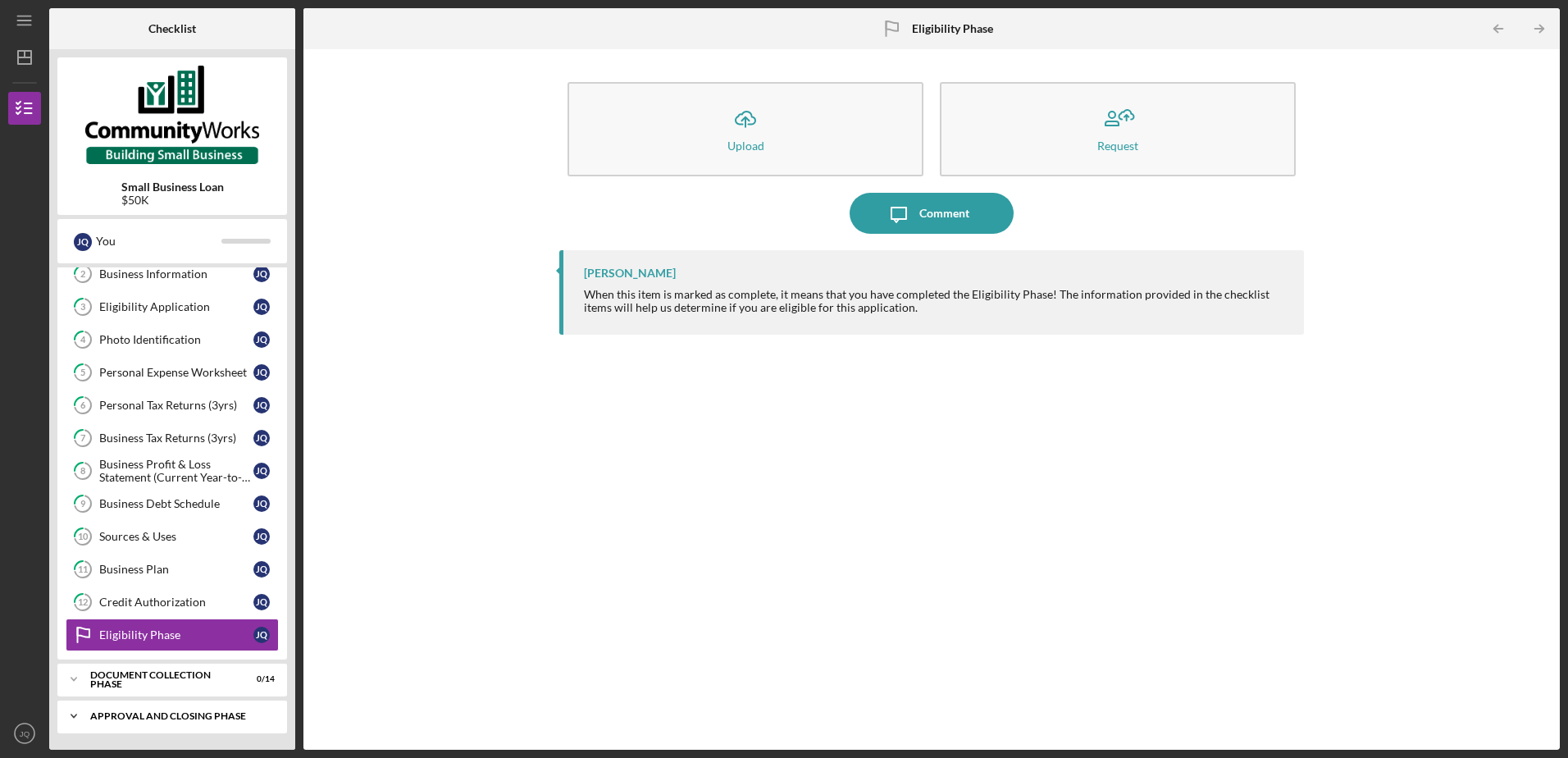
click at [172, 718] on div "Approval and Closing Phase" at bounding box center [178, 716] width 176 height 10
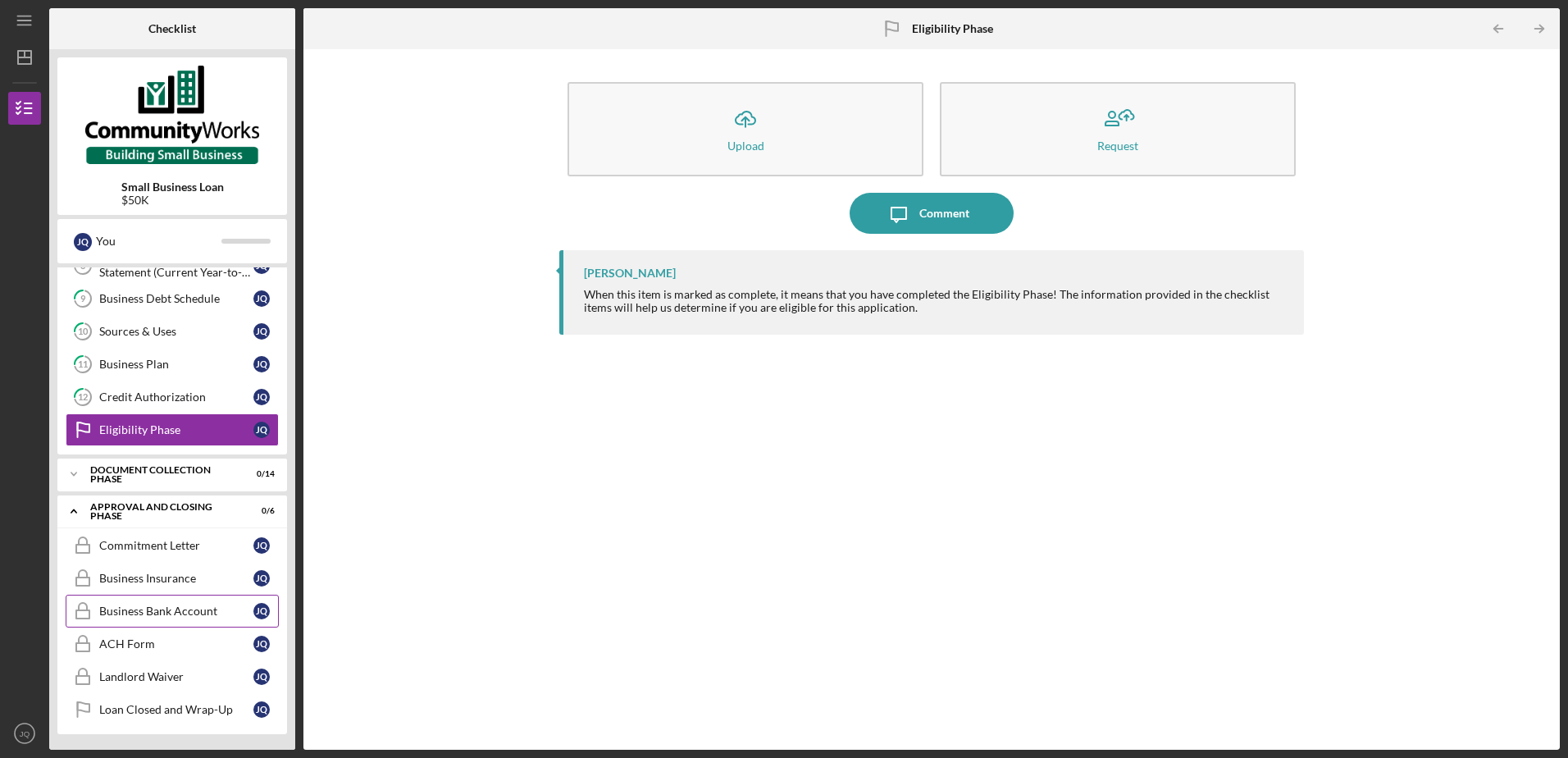
scroll to position [282, 0]
click at [111, 507] on div "Approval and Closing Phase" at bounding box center [178, 509] width 176 height 10
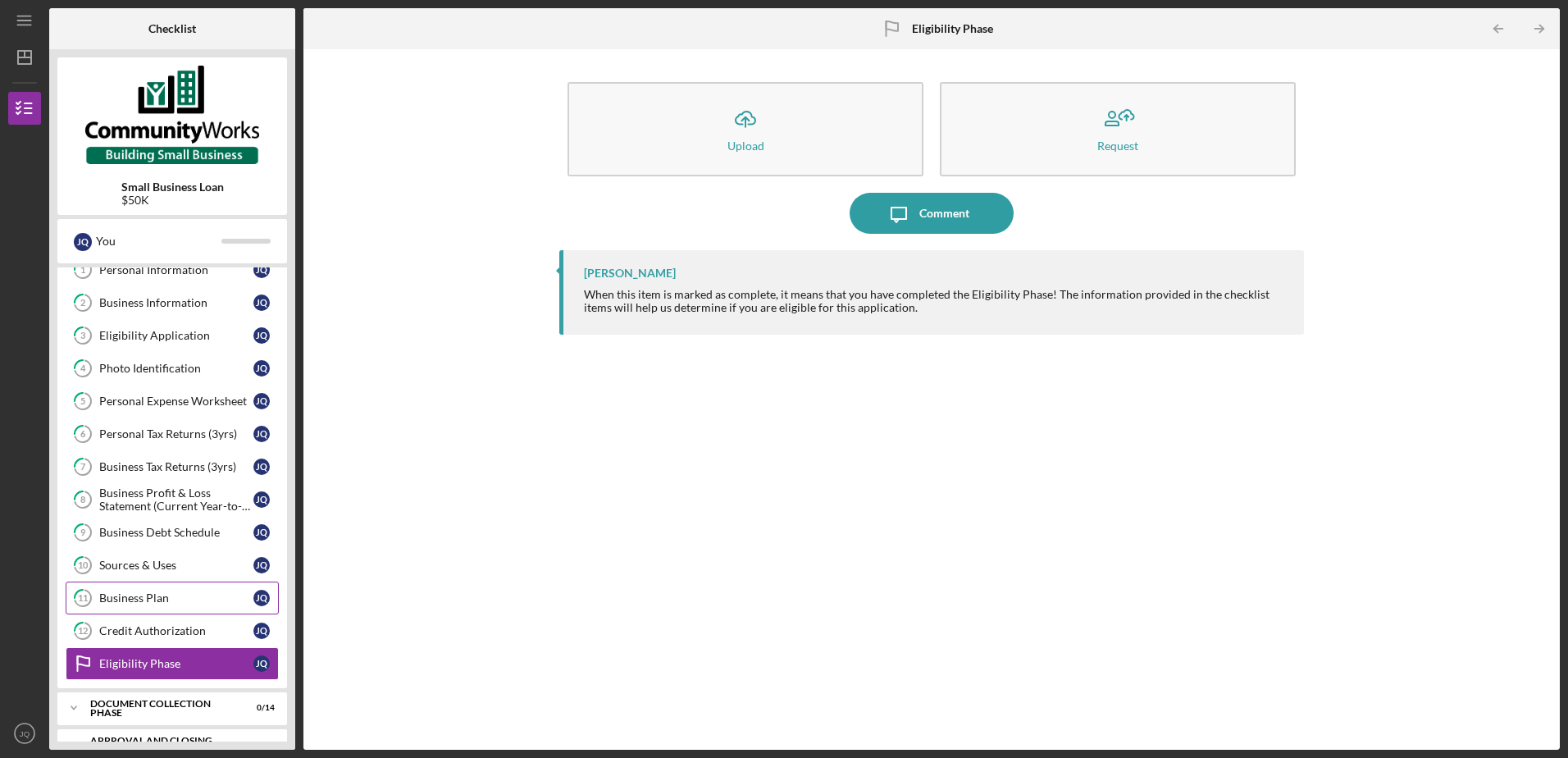
scroll to position [0, 0]
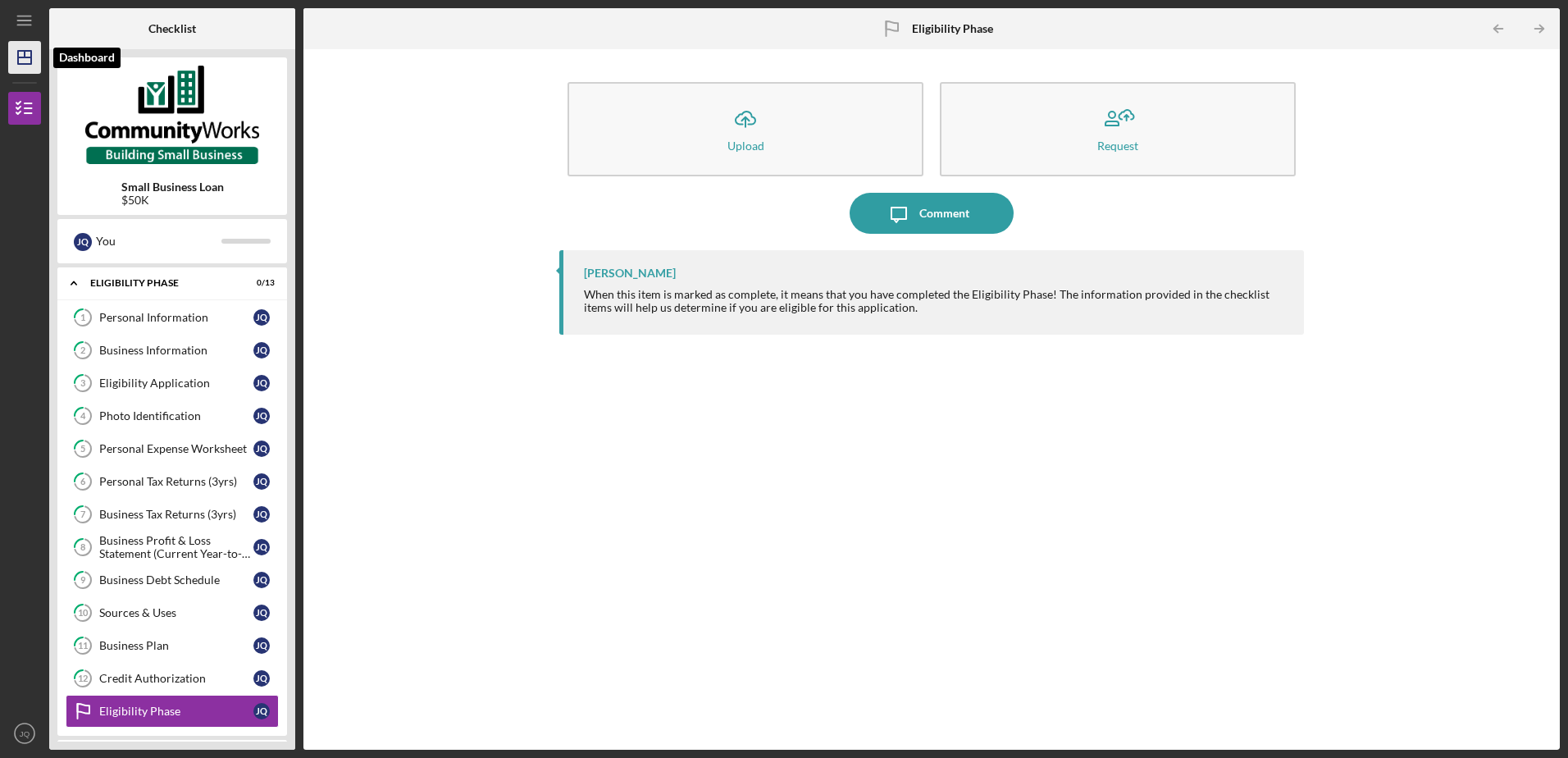
click at [14, 48] on icon "Icon/Dashboard" at bounding box center [25, 57] width 41 height 41
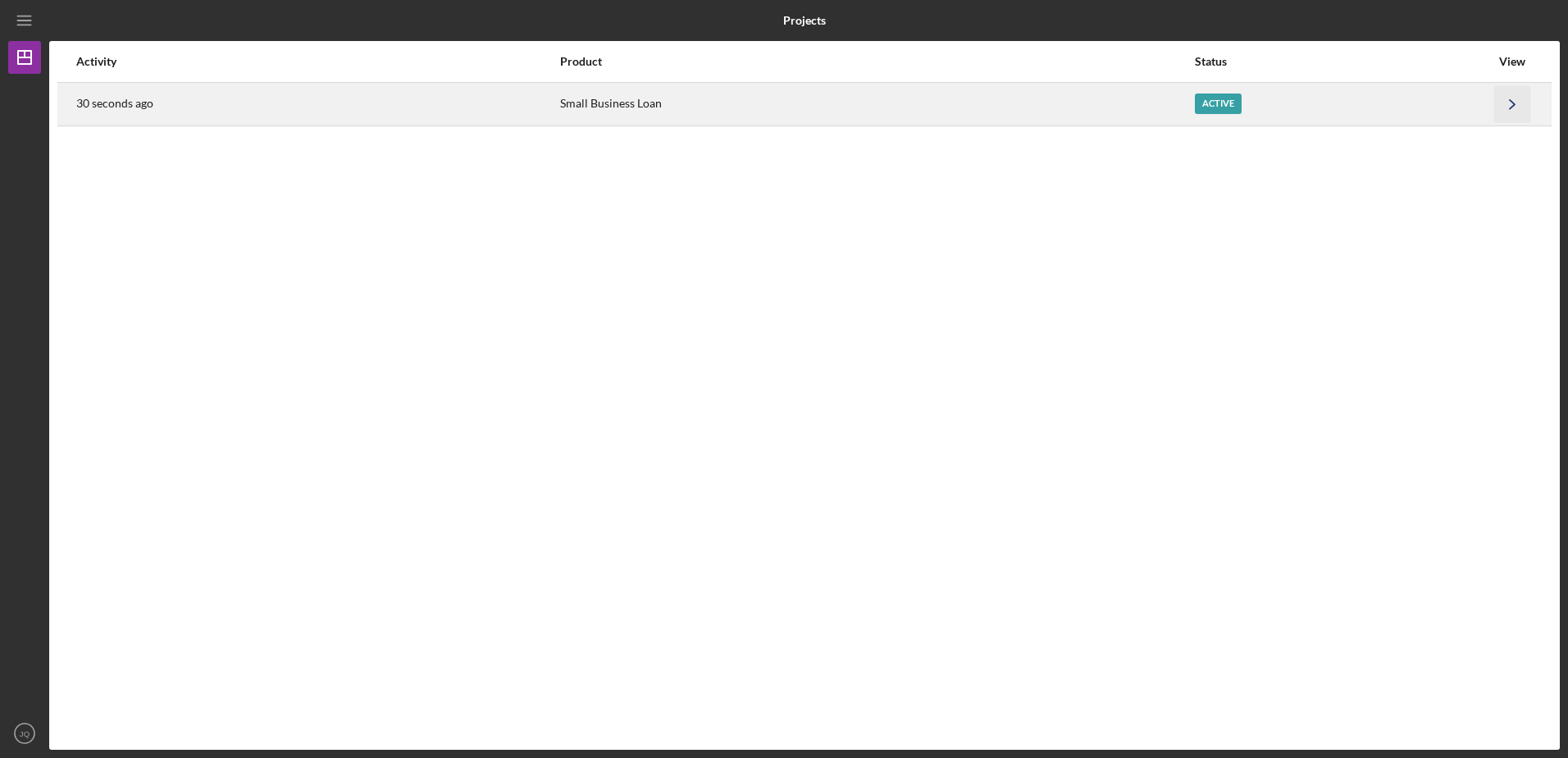
click at [1499, 110] on icon "Icon/Navigate" at bounding box center [1511, 103] width 37 height 37
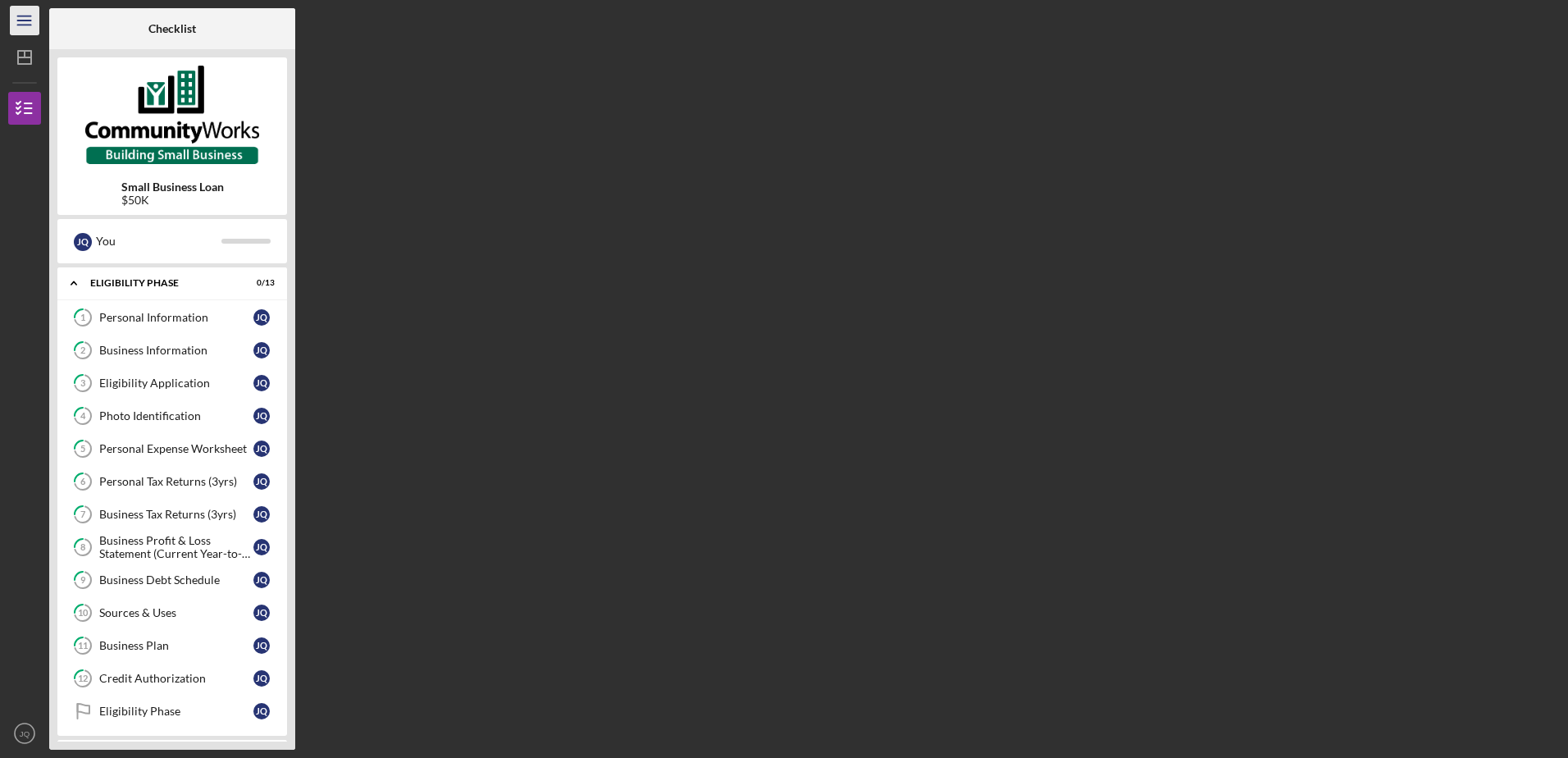
click at [25, 23] on icon "Icon/Menu" at bounding box center [24, 21] width 37 height 37
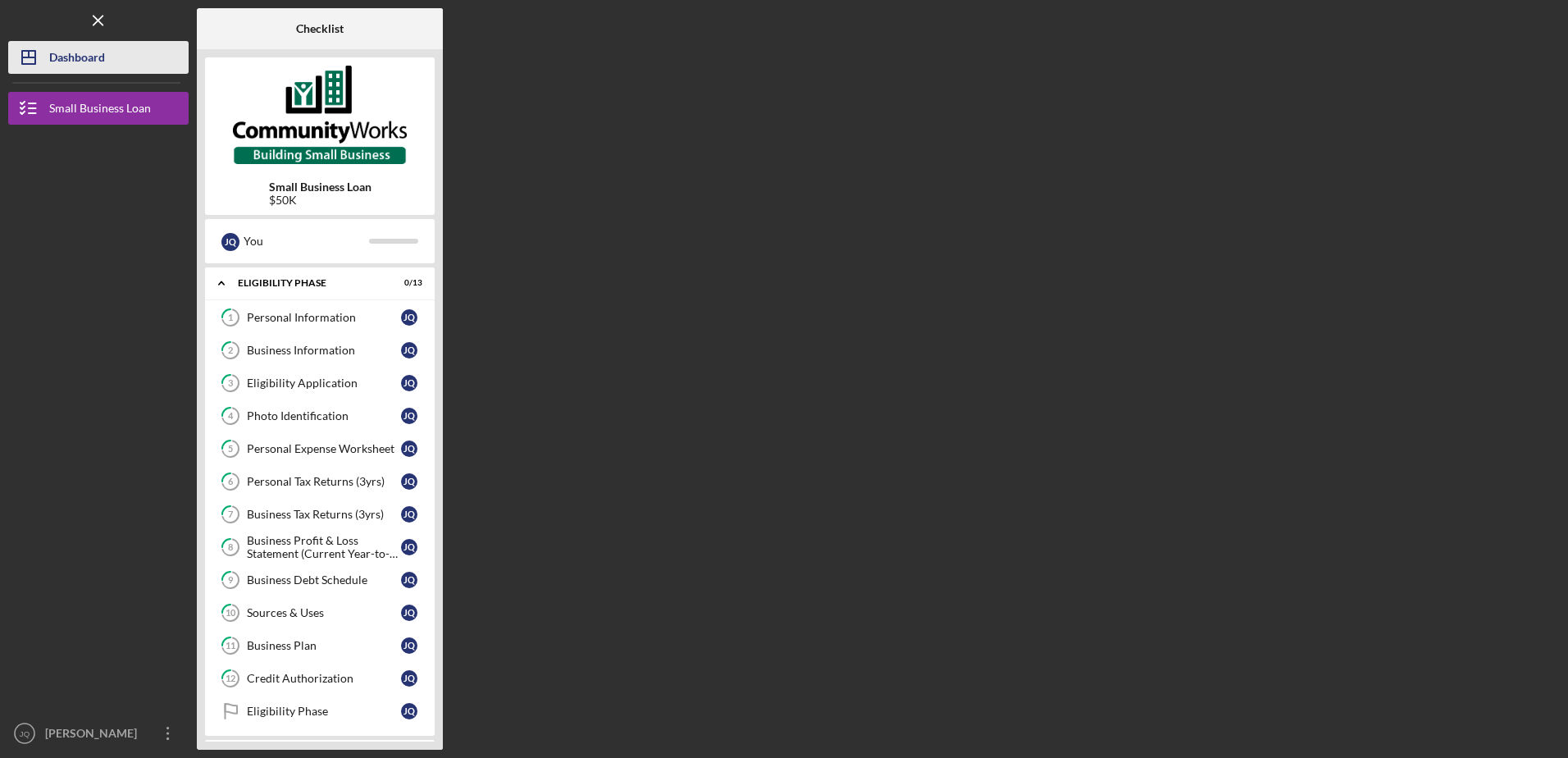
click at [93, 66] on div "Dashboard" at bounding box center [77, 59] width 56 height 37
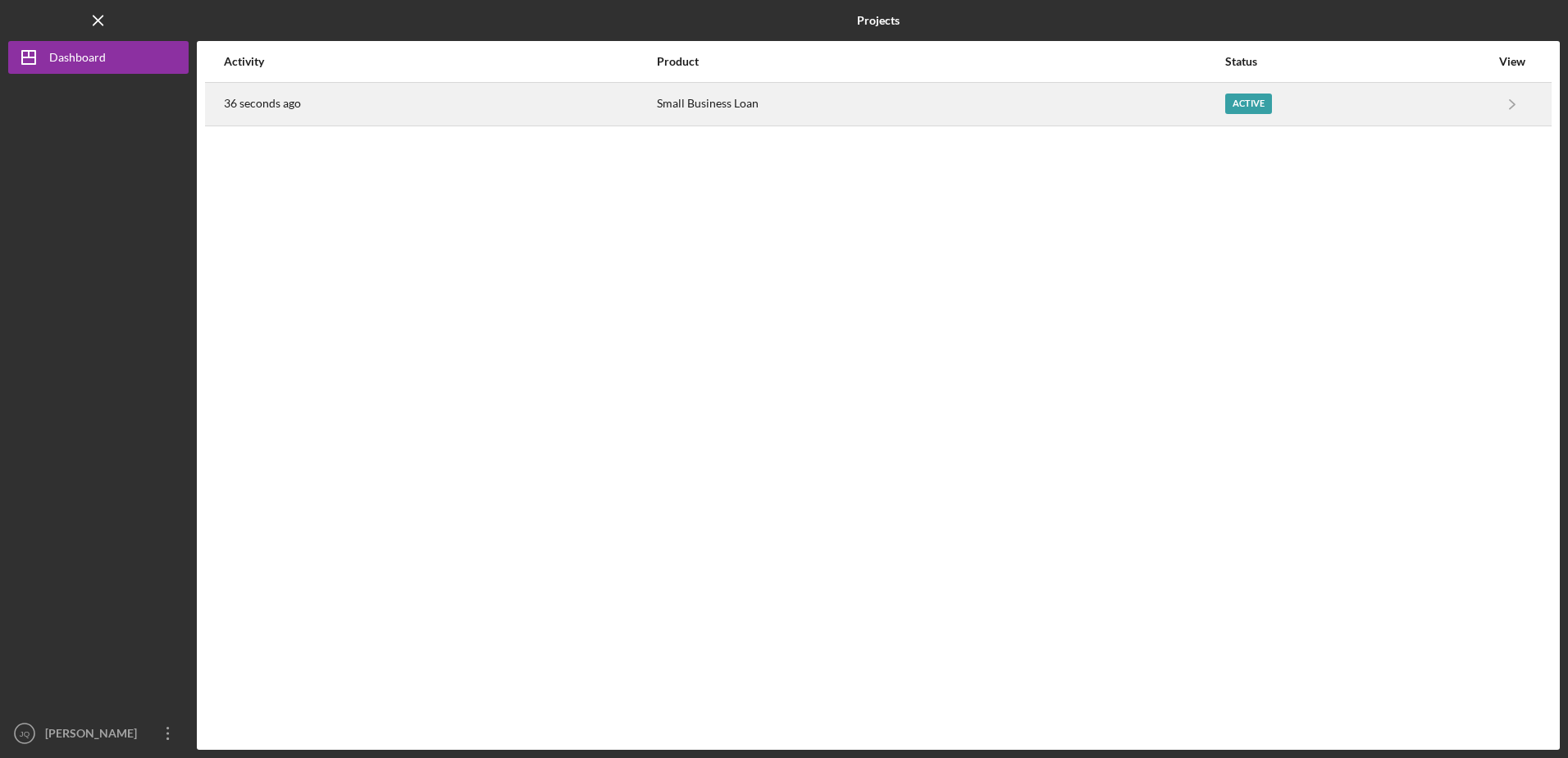
click at [500, 114] on div "36 seconds ago" at bounding box center [439, 104] width 431 height 41
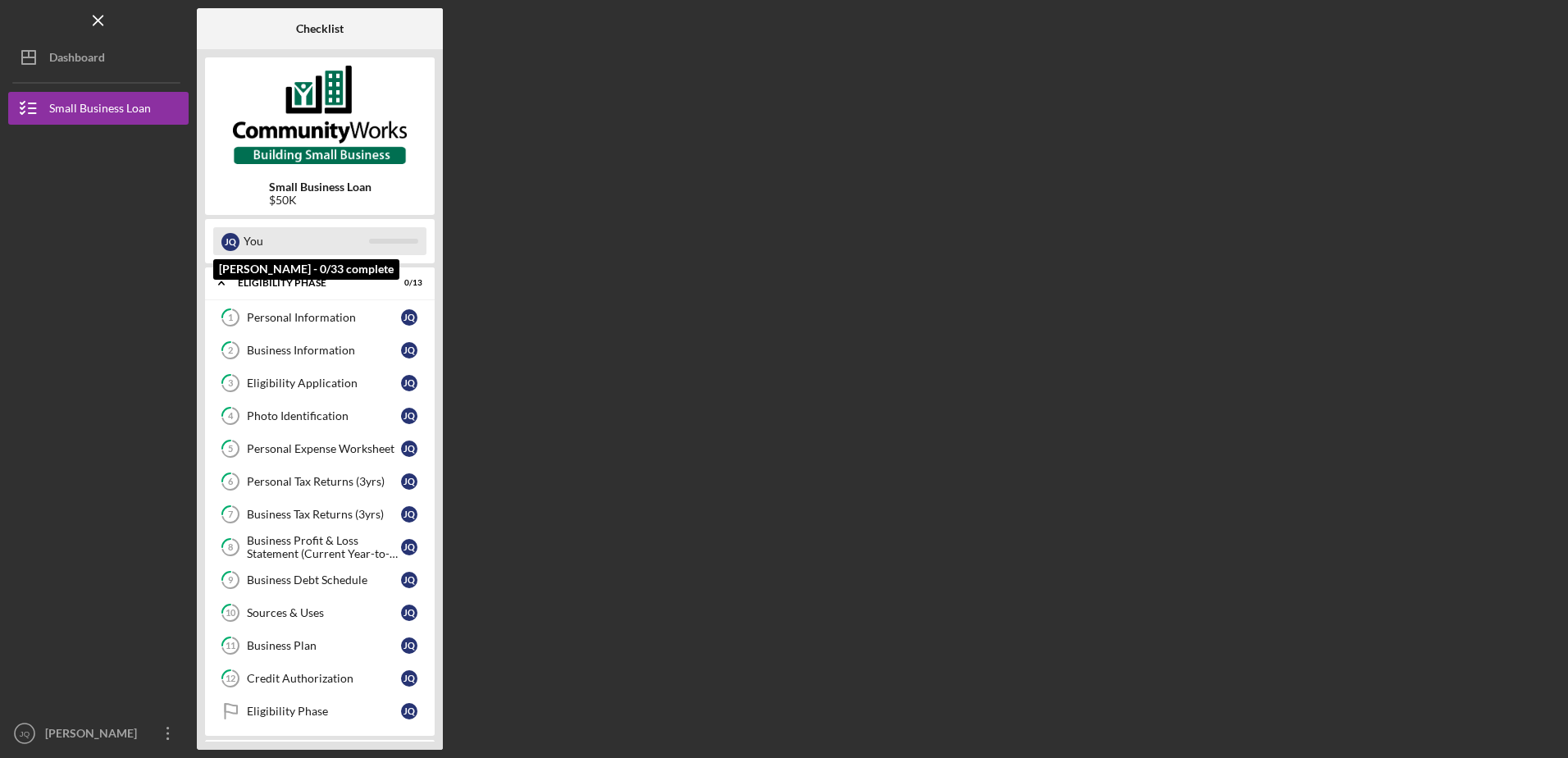
click at [286, 242] on div "You" at bounding box center [306, 241] width 126 height 28
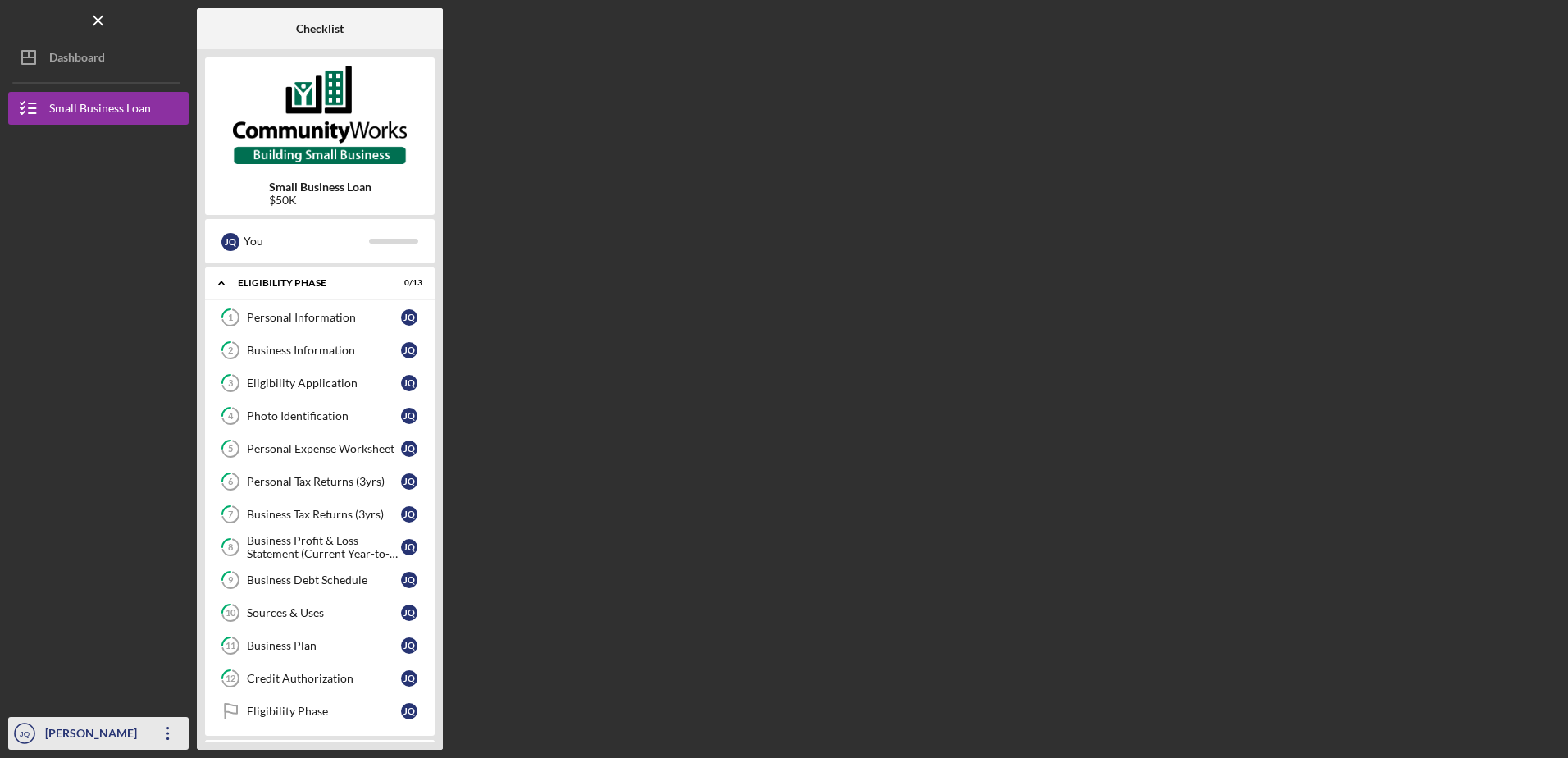
click at [178, 734] on icon "Icon/Overflow" at bounding box center [168, 733] width 41 height 41
click at [704, 348] on div "Checklist Small Business Loan $50K J Q You Icon/Expander Eligibility Phase 0 / …" at bounding box center [877, 378] width 1362 height 741
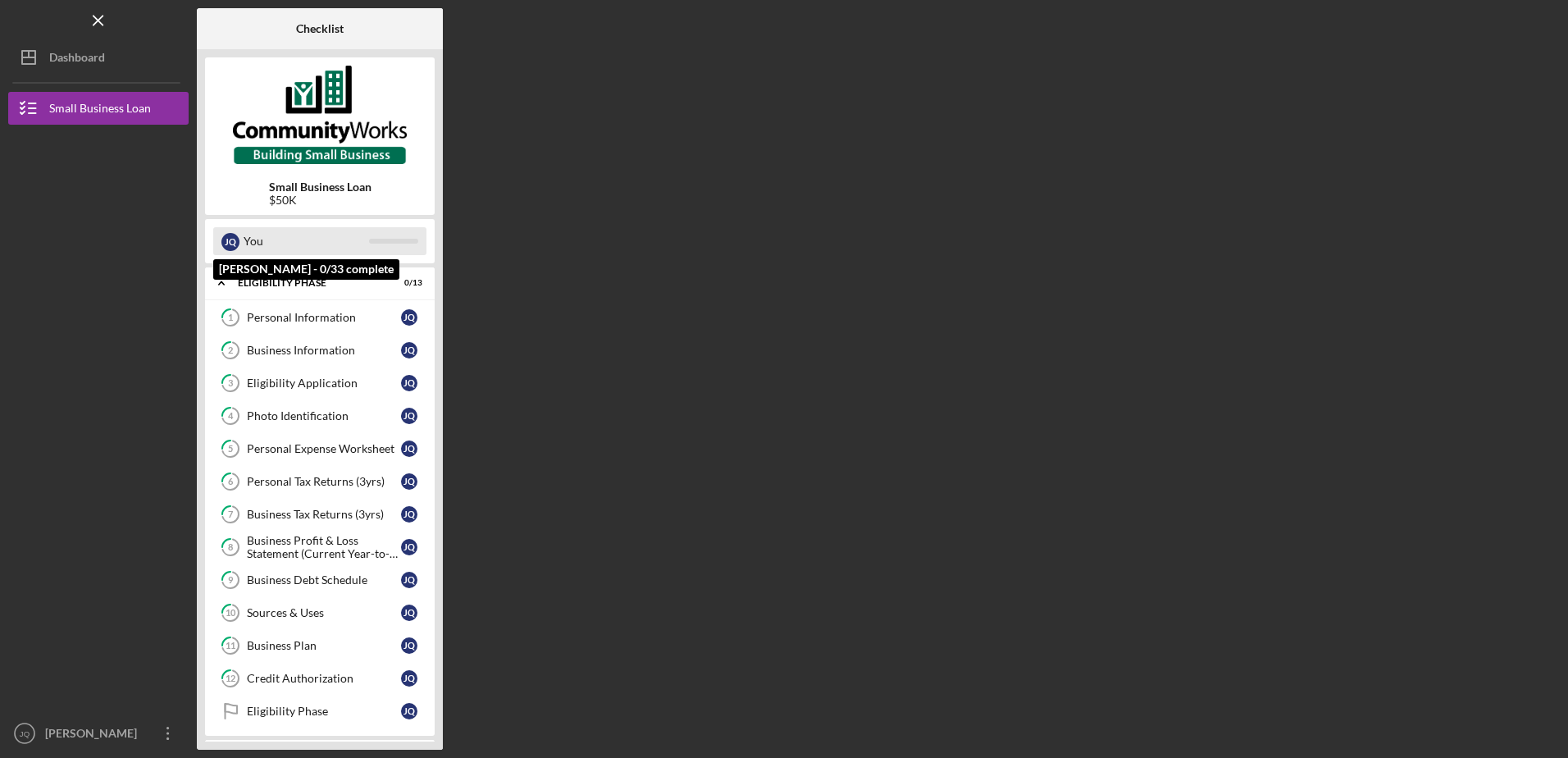
click at [344, 245] on div "You" at bounding box center [306, 241] width 126 height 28
click at [102, 21] on icon "Icon/Menu Close" at bounding box center [98, 21] width 37 height 37
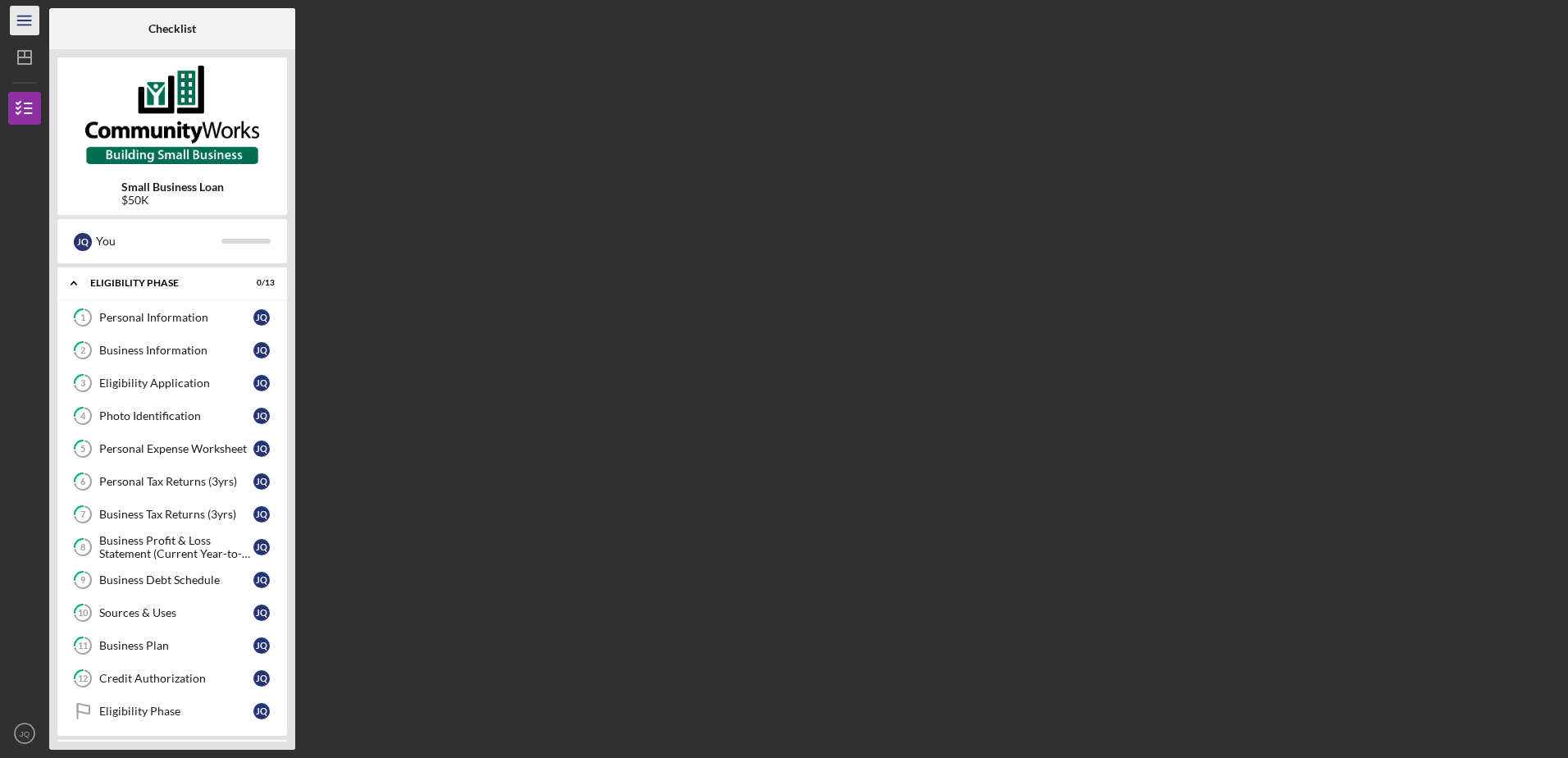
click at [28, 23] on icon "Icon/Menu" at bounding box center [24, 21] width 37 height 37
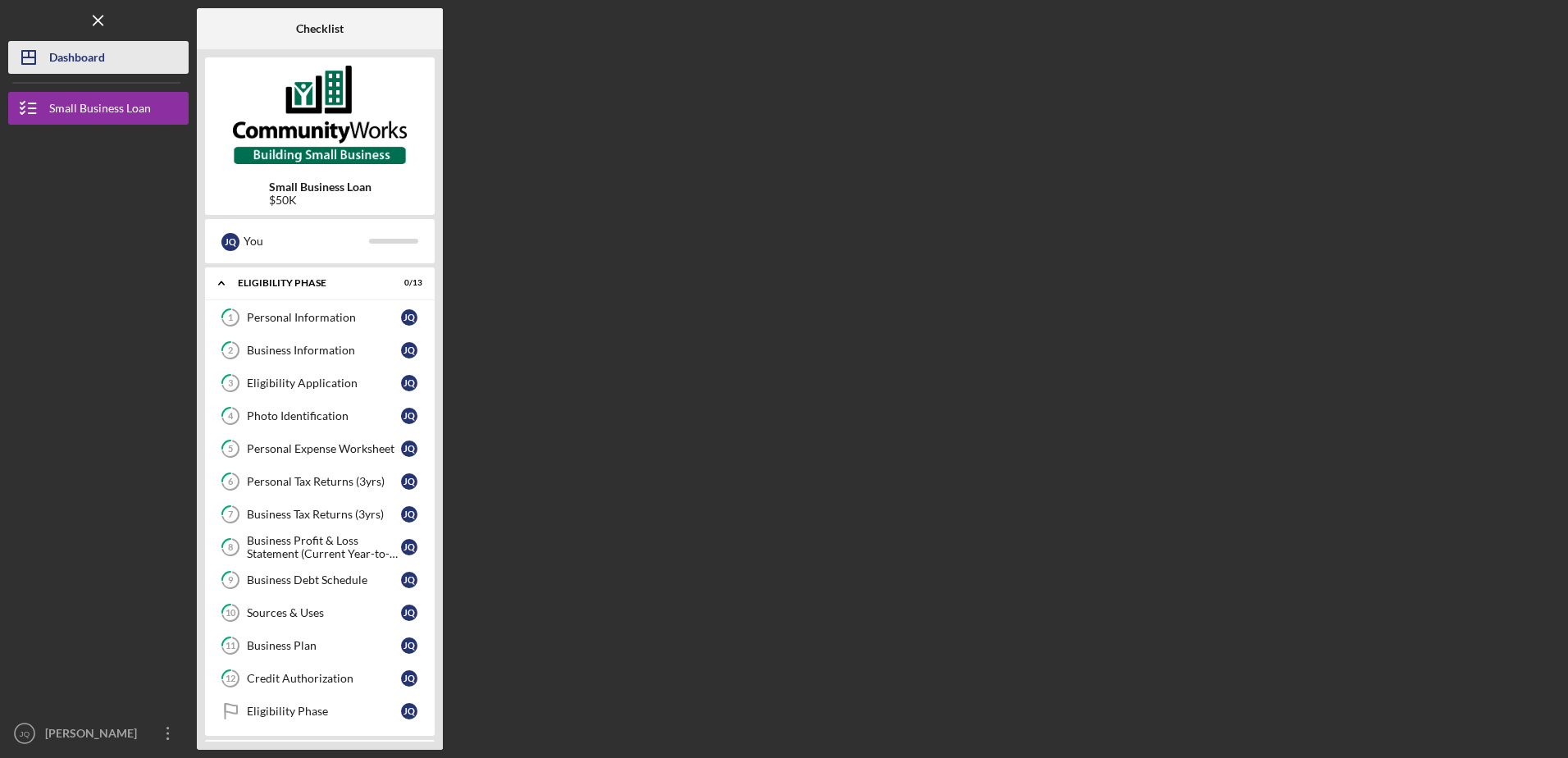
click at [65, 59] on div "Dashboard" at bounding box center [77, 59] width 56 height 37
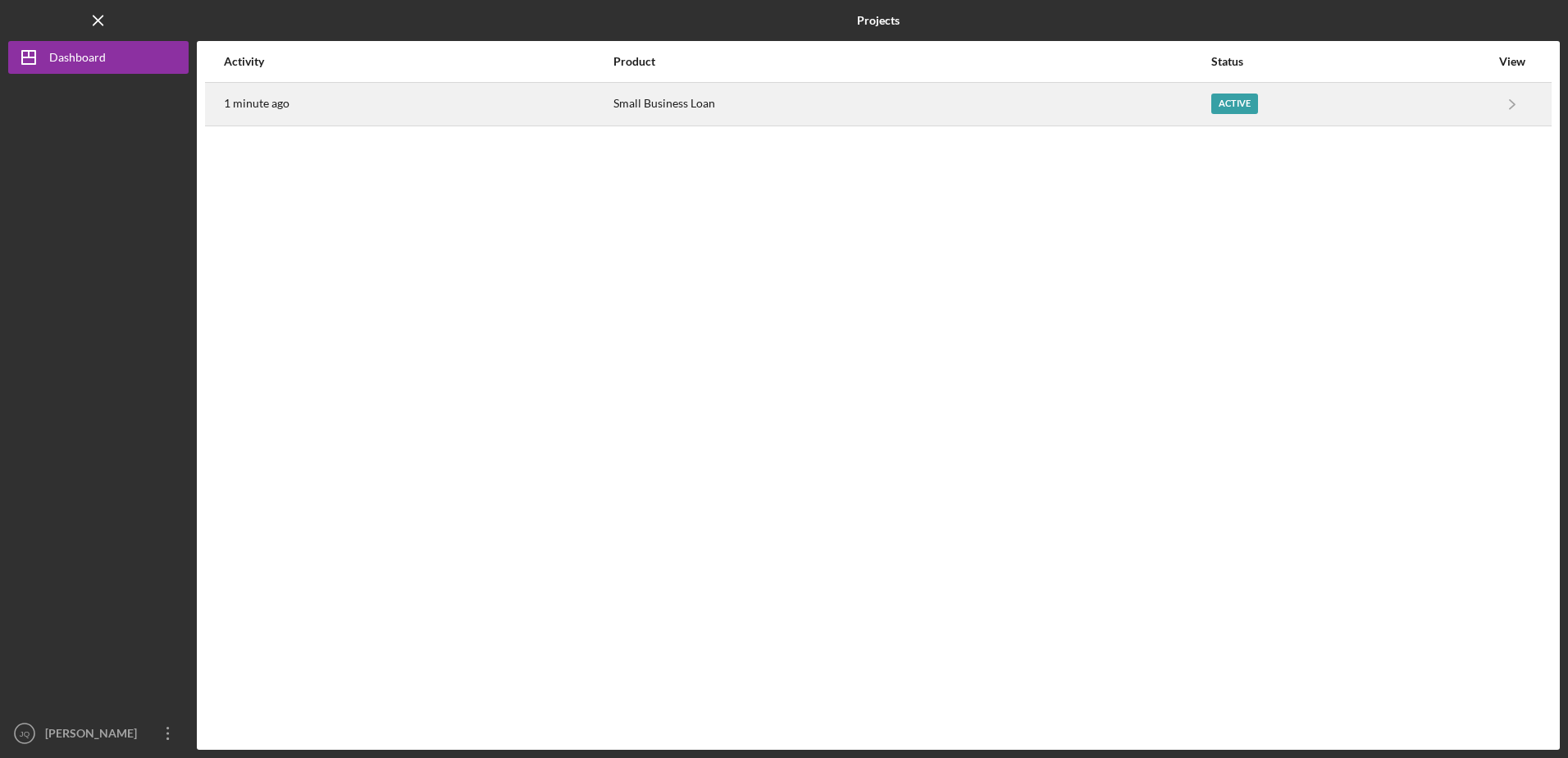
click at [494, 115] on div "1 minute ago" at bounding box center [418, 104] width 388 height 41
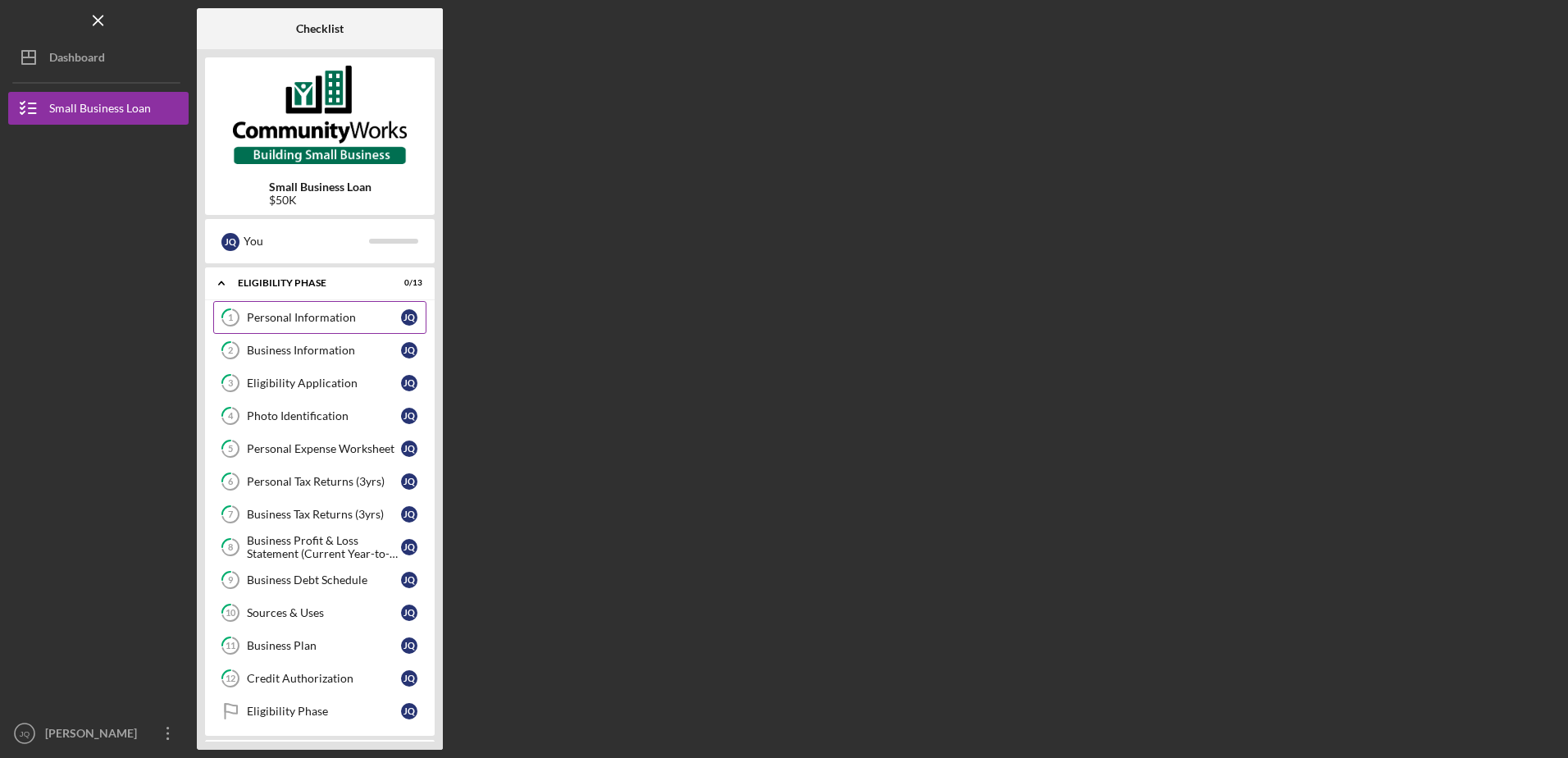
click at [332, 327] on link "1 Personal Information J Q" at bounding box center [319, 317] width 213 height 33
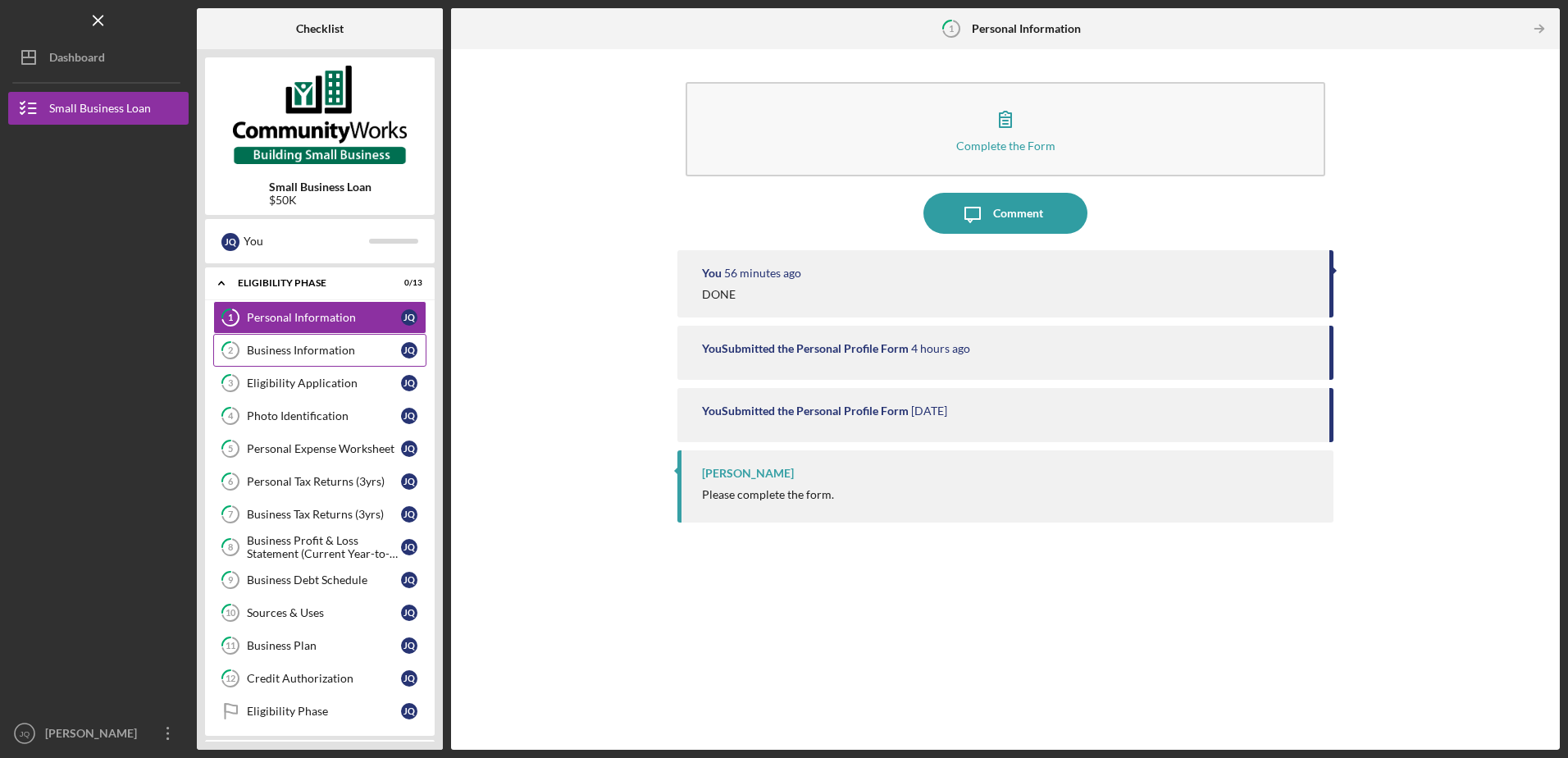
click at [292, 361] on link "2 Business Information J Q" at bounding box center [319, 350] width 213 height 33
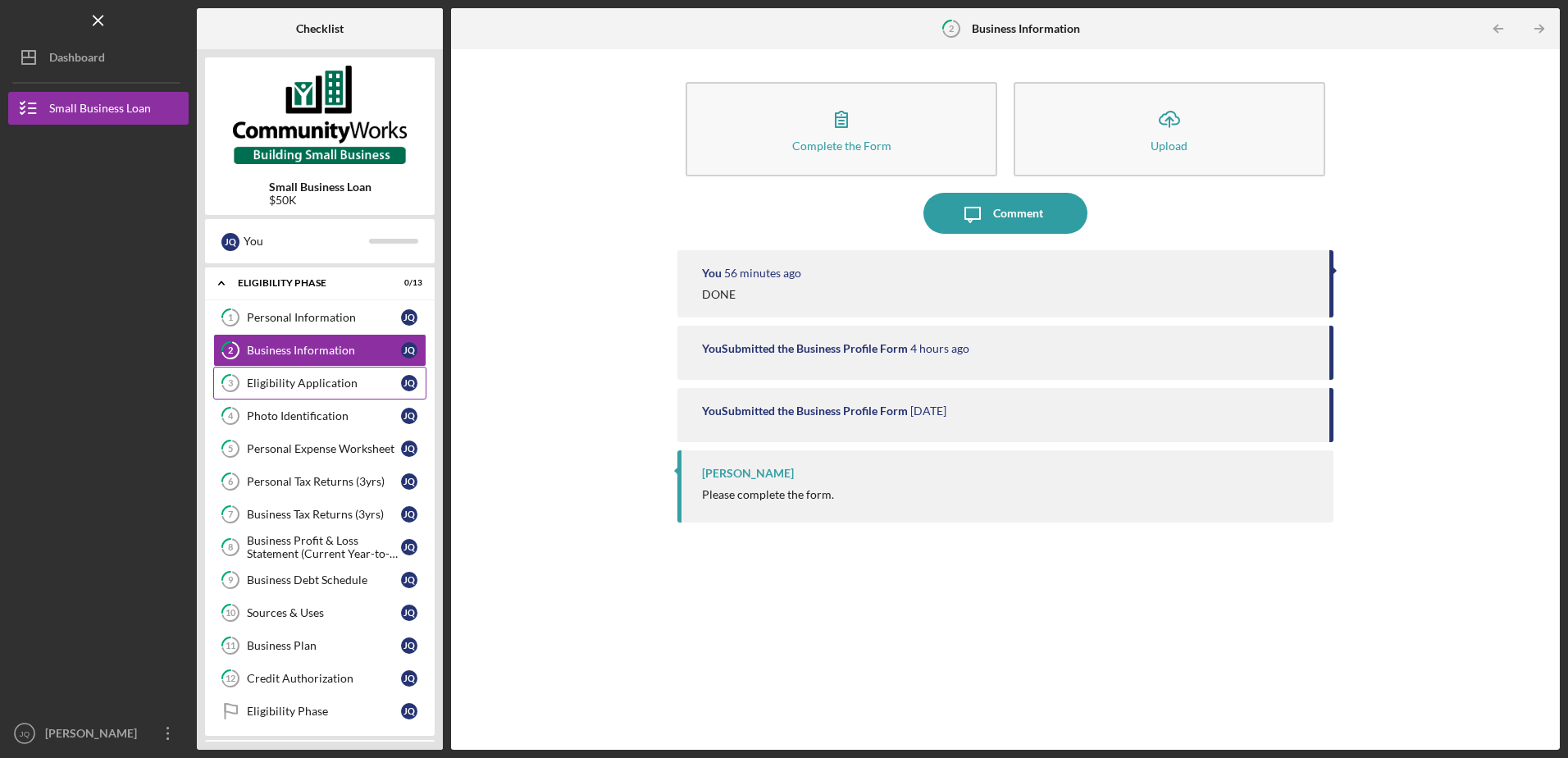
click at [325, 392] on link "3 Eligibility Application J Q" at bounding box center [319, 383] width 213 height 33
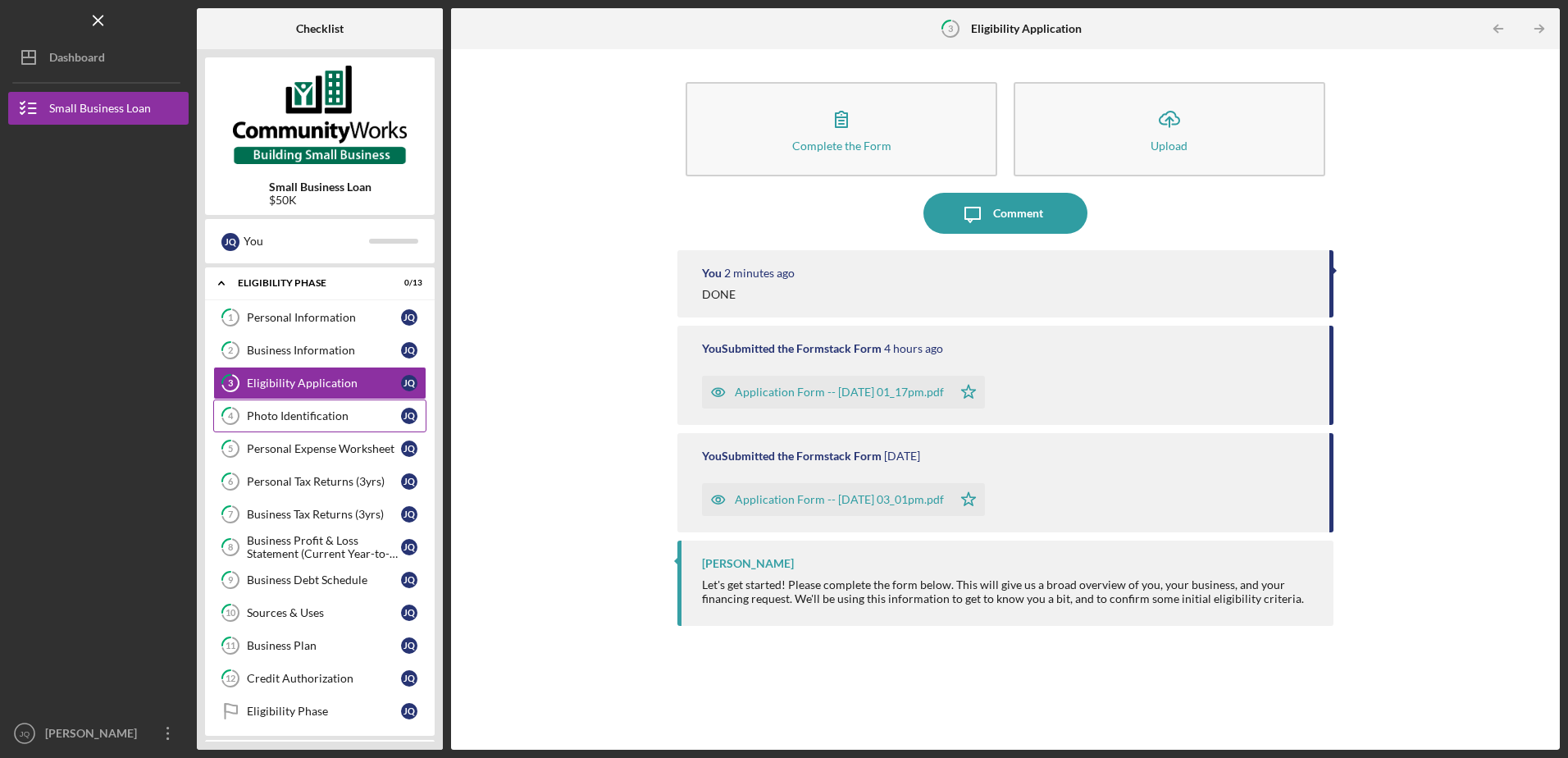
click at [315, 420] on div "Photo Identification" at bounding box center [324, 416] width 154 height 13
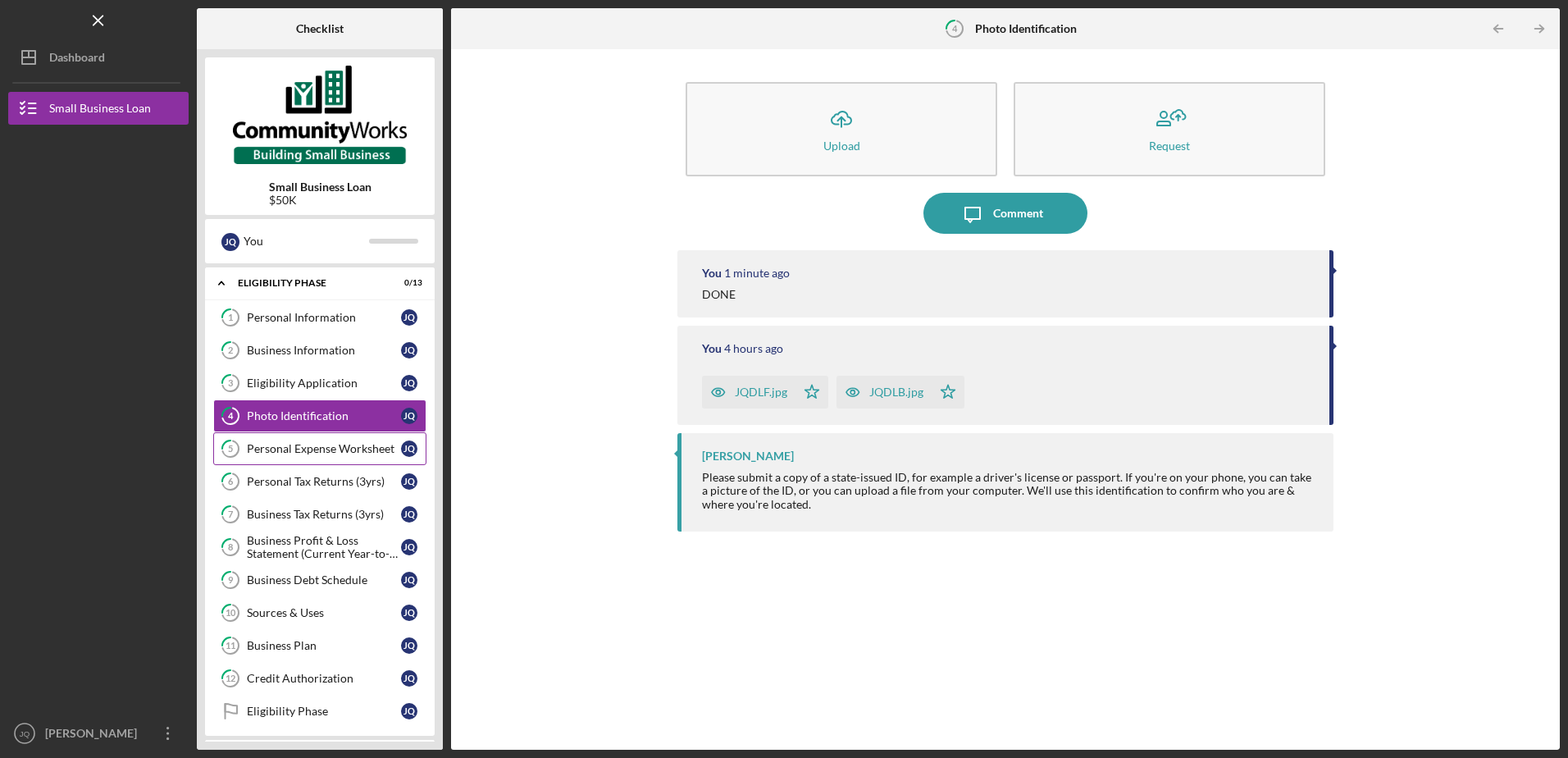
click at [322, 439] on link "5 Personal Expense Worksheet J Q" at bounding box center [319, 448] width 213 height 33
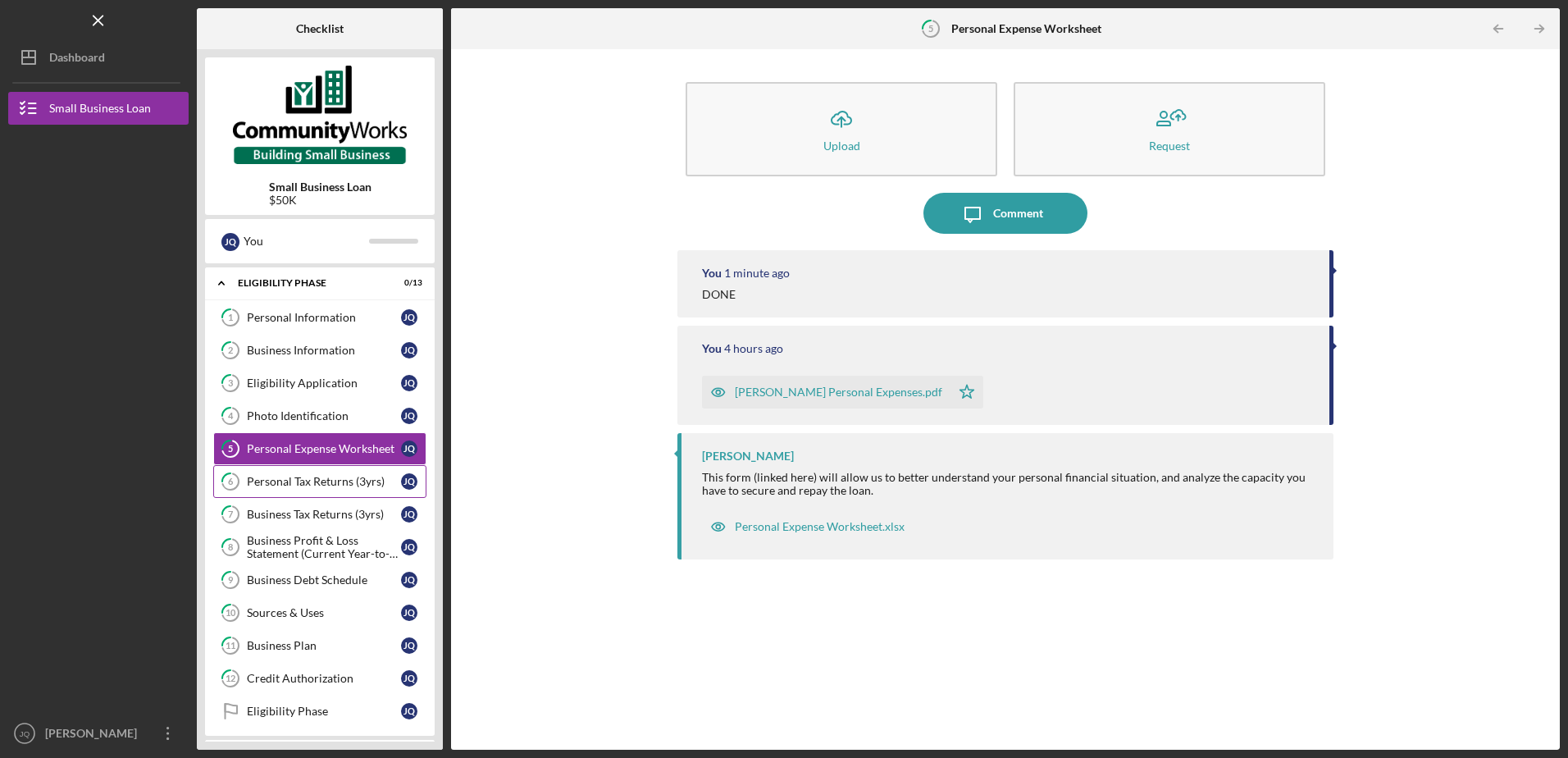
click at [287, 473] on link "6 Personal Tax Returns (3yrs) J Q" at bounding box center [319, 481] width 213 height 33
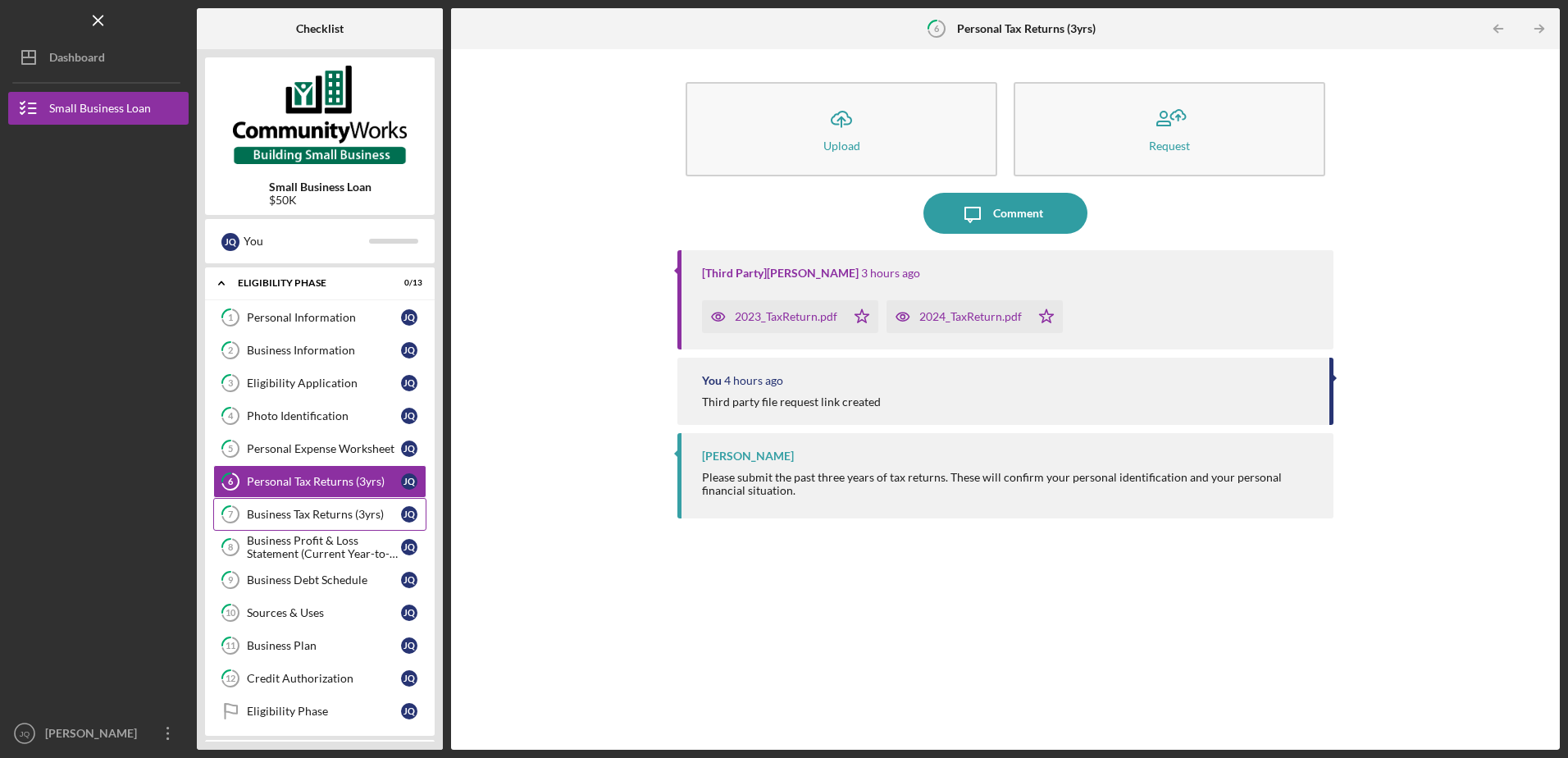
click at [321, 524] on link "7 Business Tax Returns (3yrs) J Q" at bounding box center [319, 514] width 213 height 33
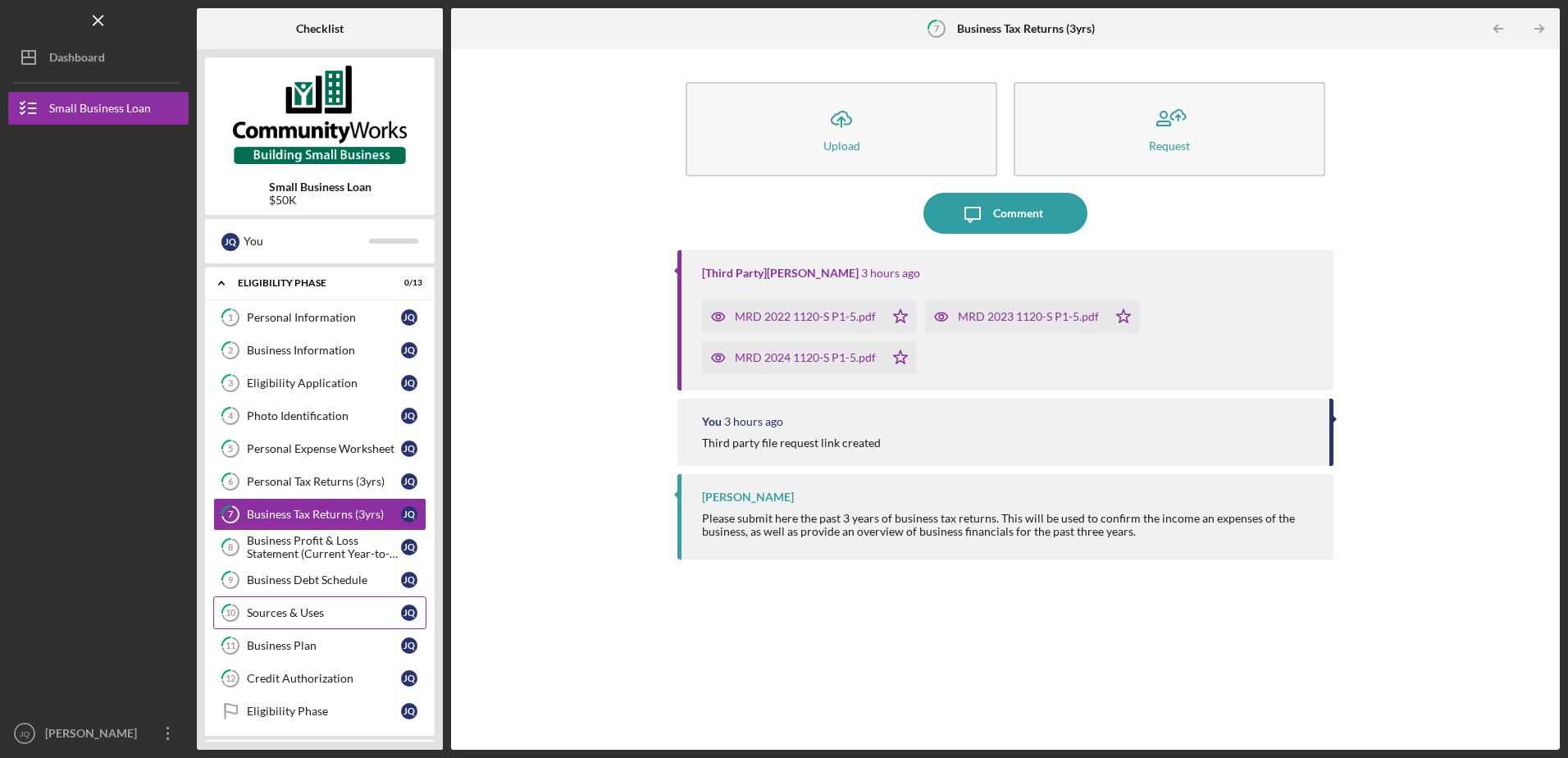
click at [304, 601] on link "10 Sources & Uses J Q" at bounding box center [319, 613] width 213 height 33
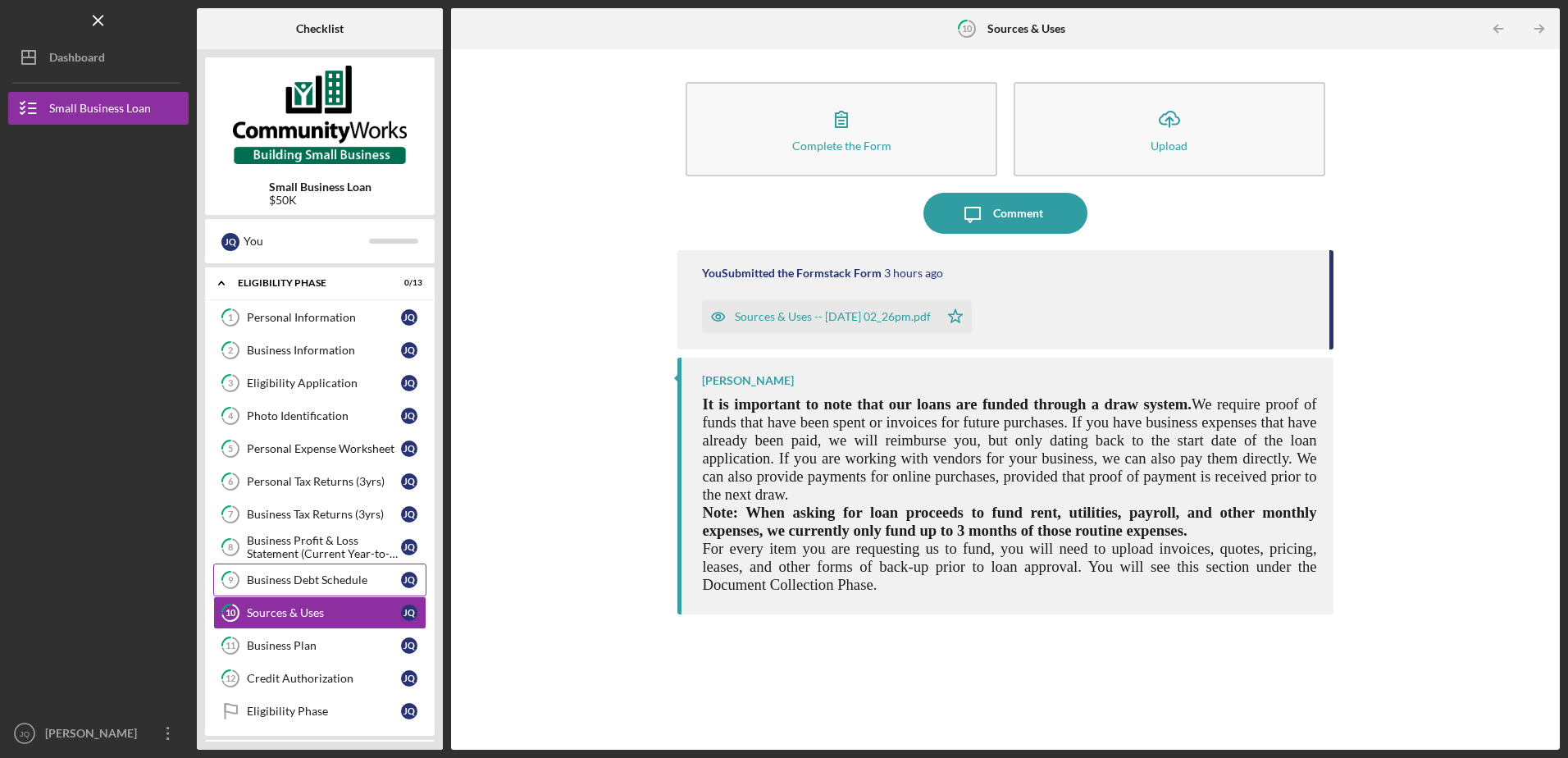
click at [277, 572] on link "9 Business Debt Schedule J Q" at bounding box center [319, 579] width 213 height 33
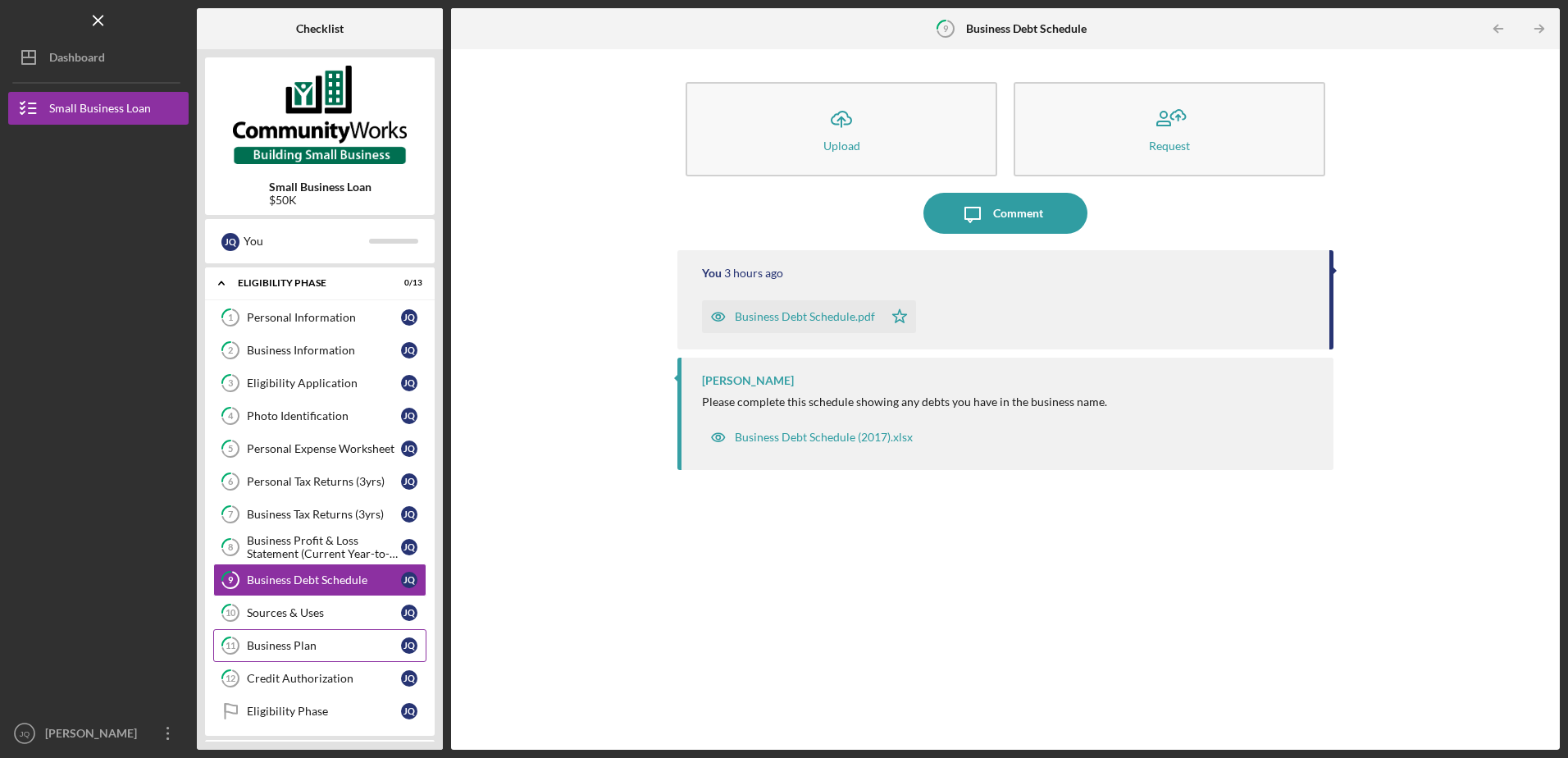
click at [282, 642] on div "Business Plan" at bounding box center [324, 645] width 154 height 13
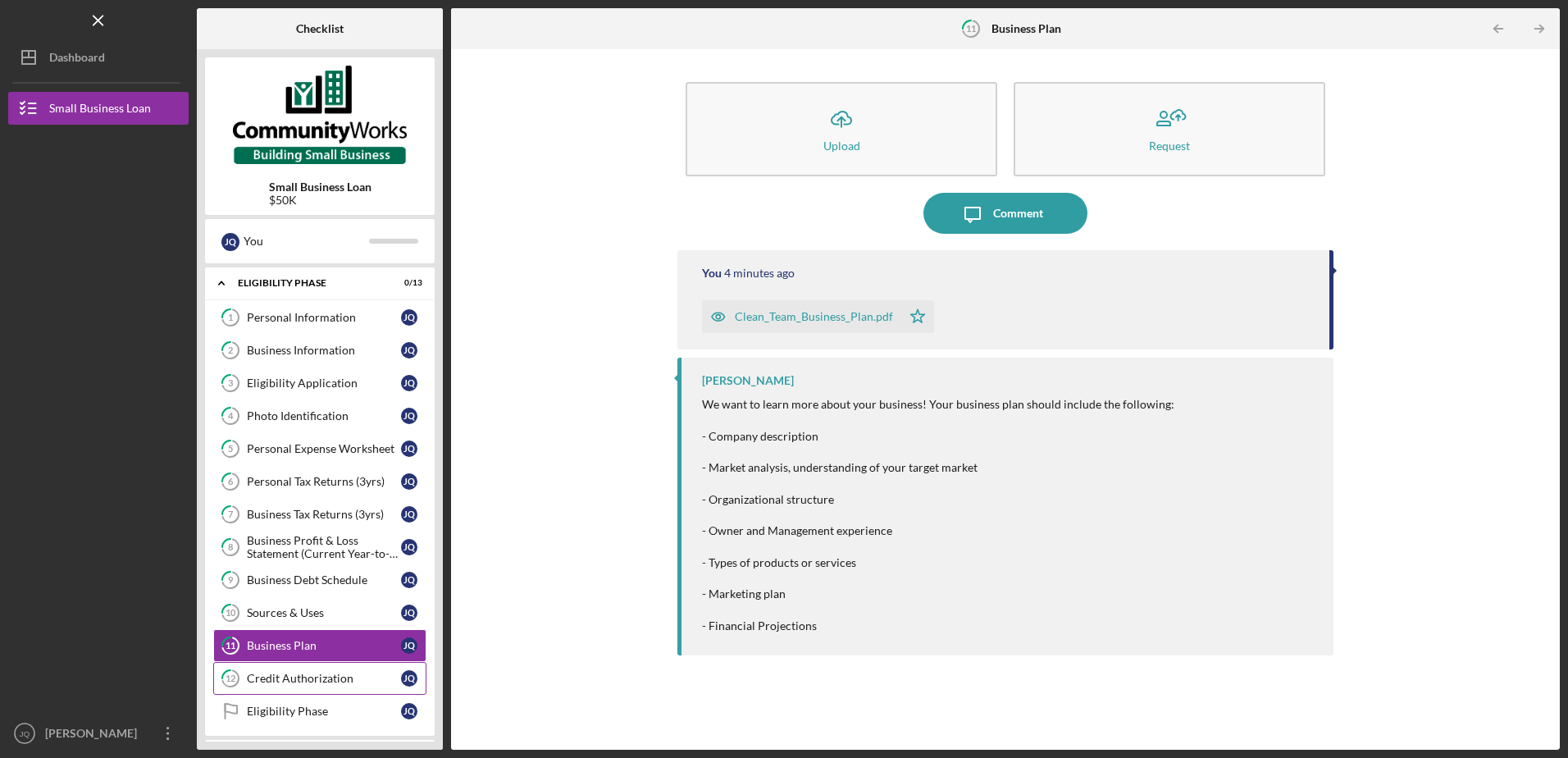
click at [287, 682] on div "Credit Authorization" at bounding box center [324, 678] width 154 height 13
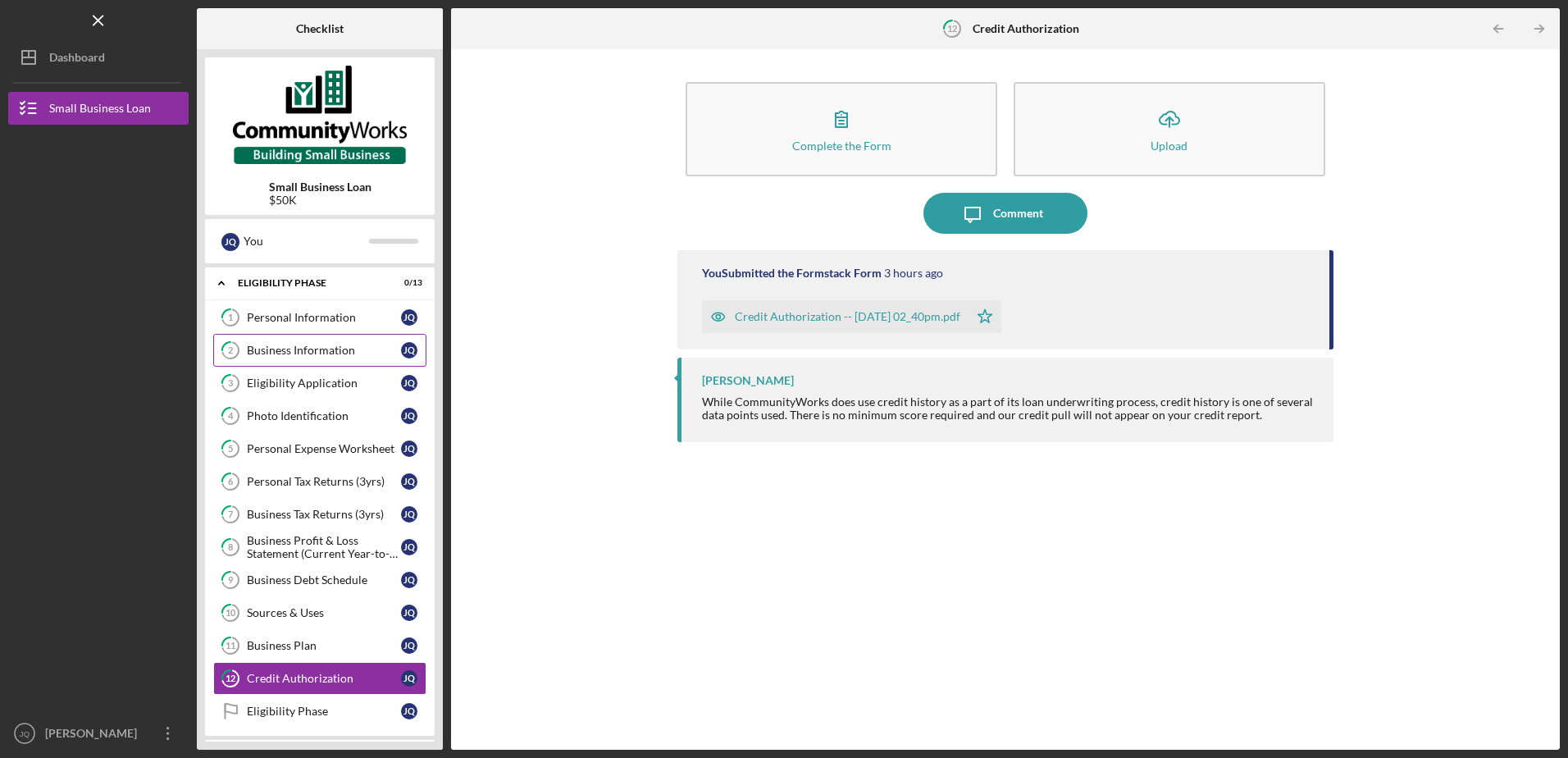
click at [343, 339] on link "2 Business Information J Q" at bounding box center [319, 350] width 213 height 33
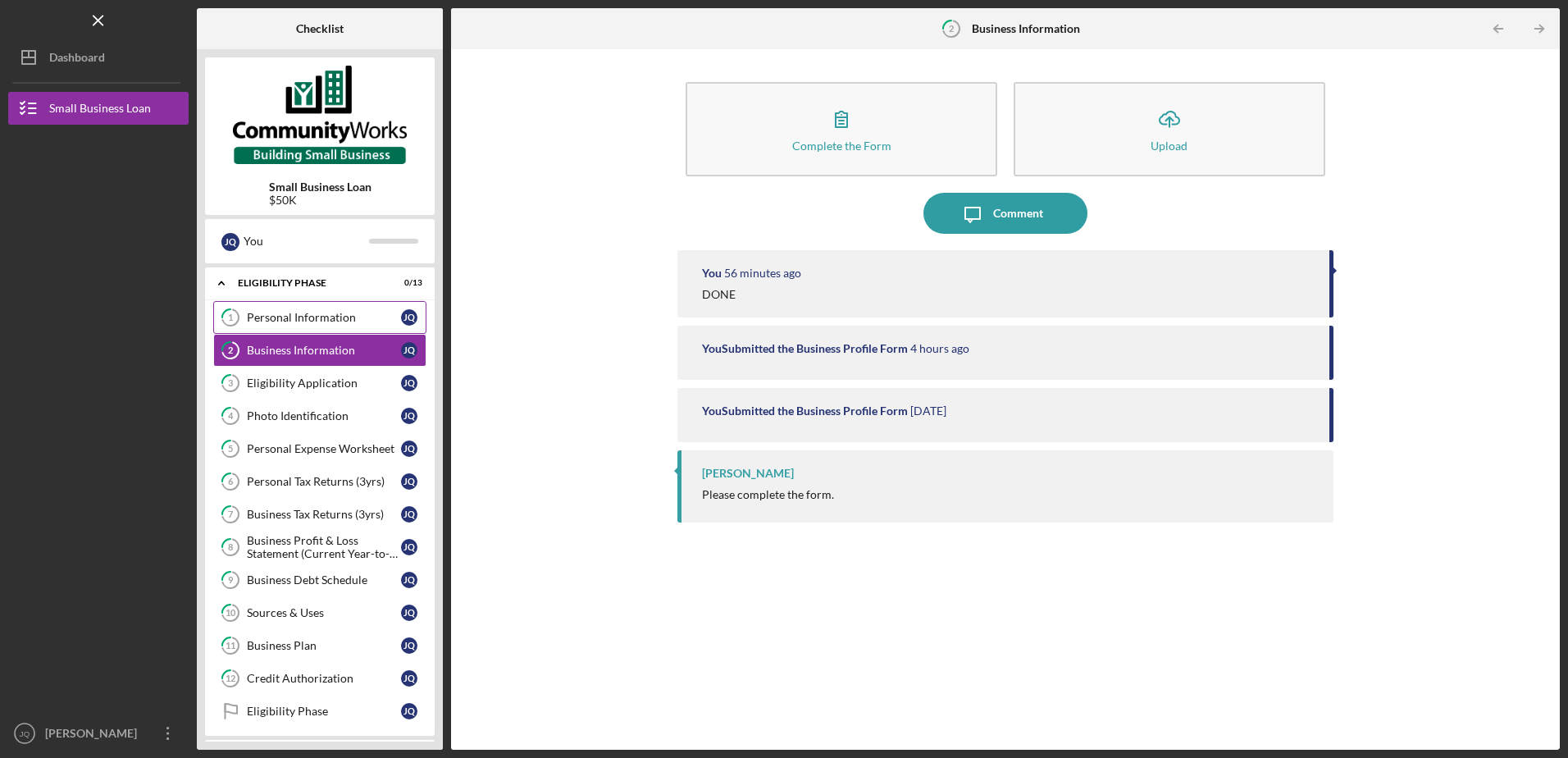
click at [309, 322] on div "Personal Information" at bounding box center [324, 317] width 154 height 13
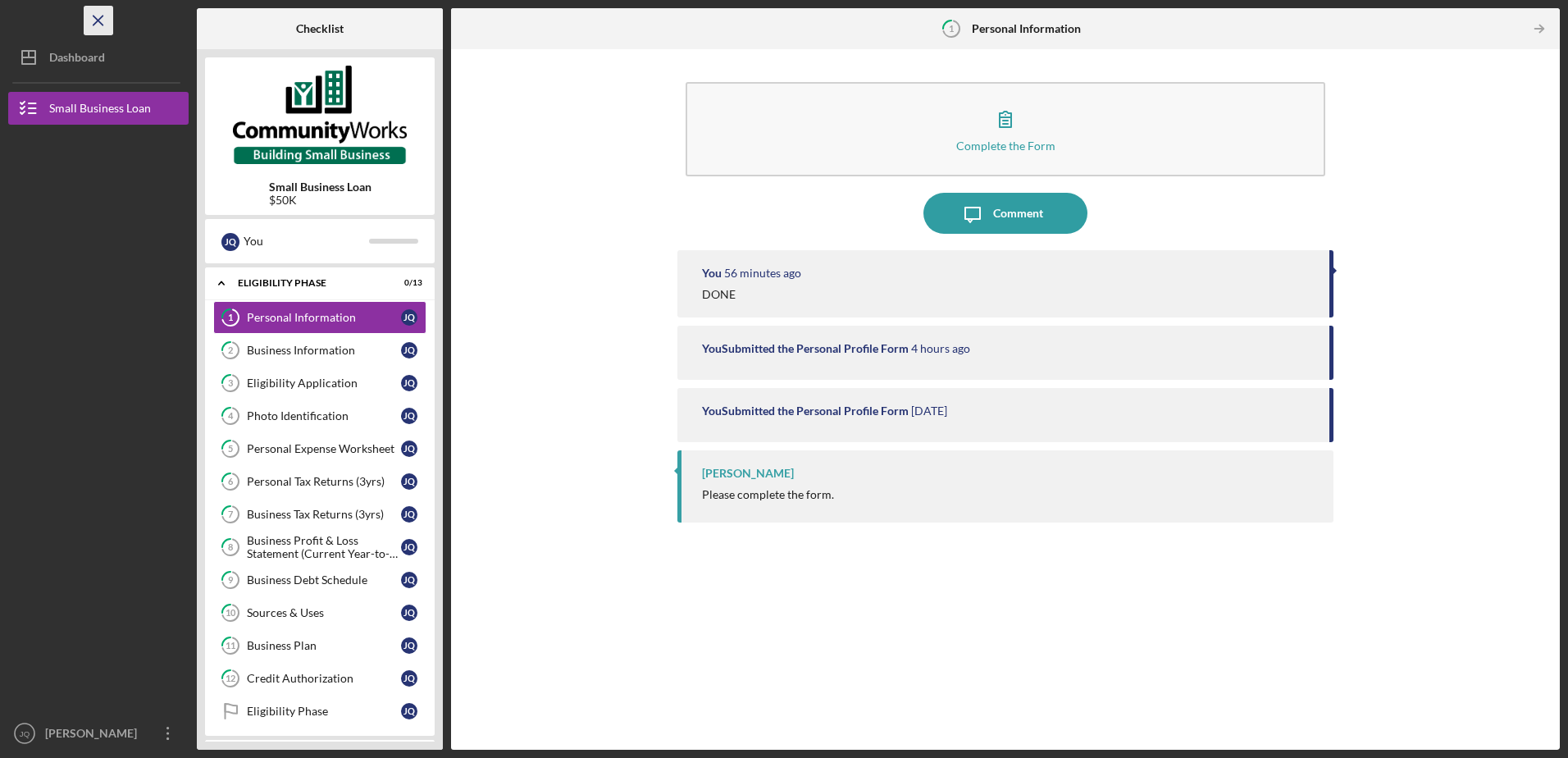
click at [98, 21] on line "button" at bounding box center [98, 20] width 9 height 9
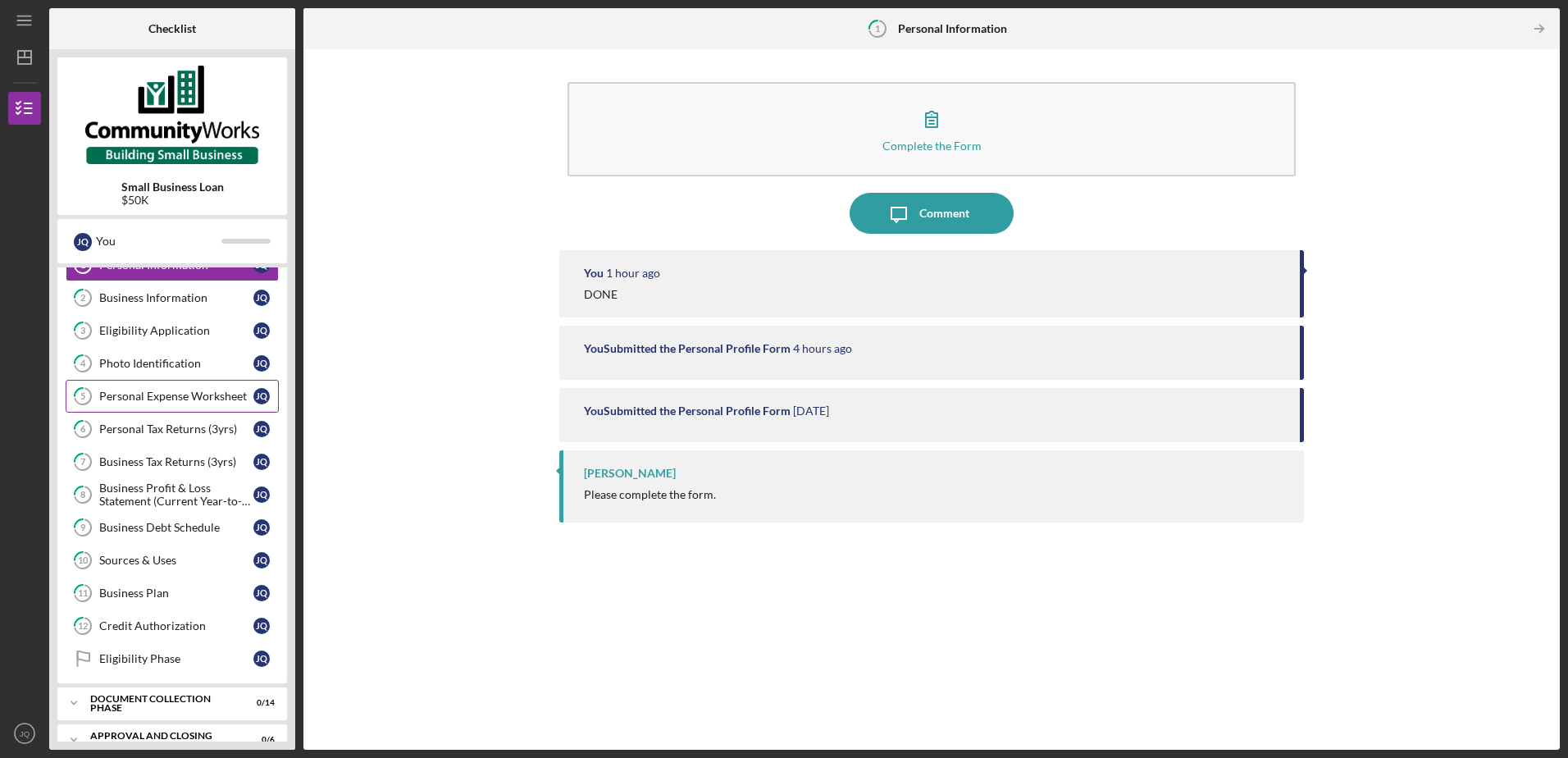
scroll to position [76, 0]
